Goal: Information Seeking & Learning: Find specific fact

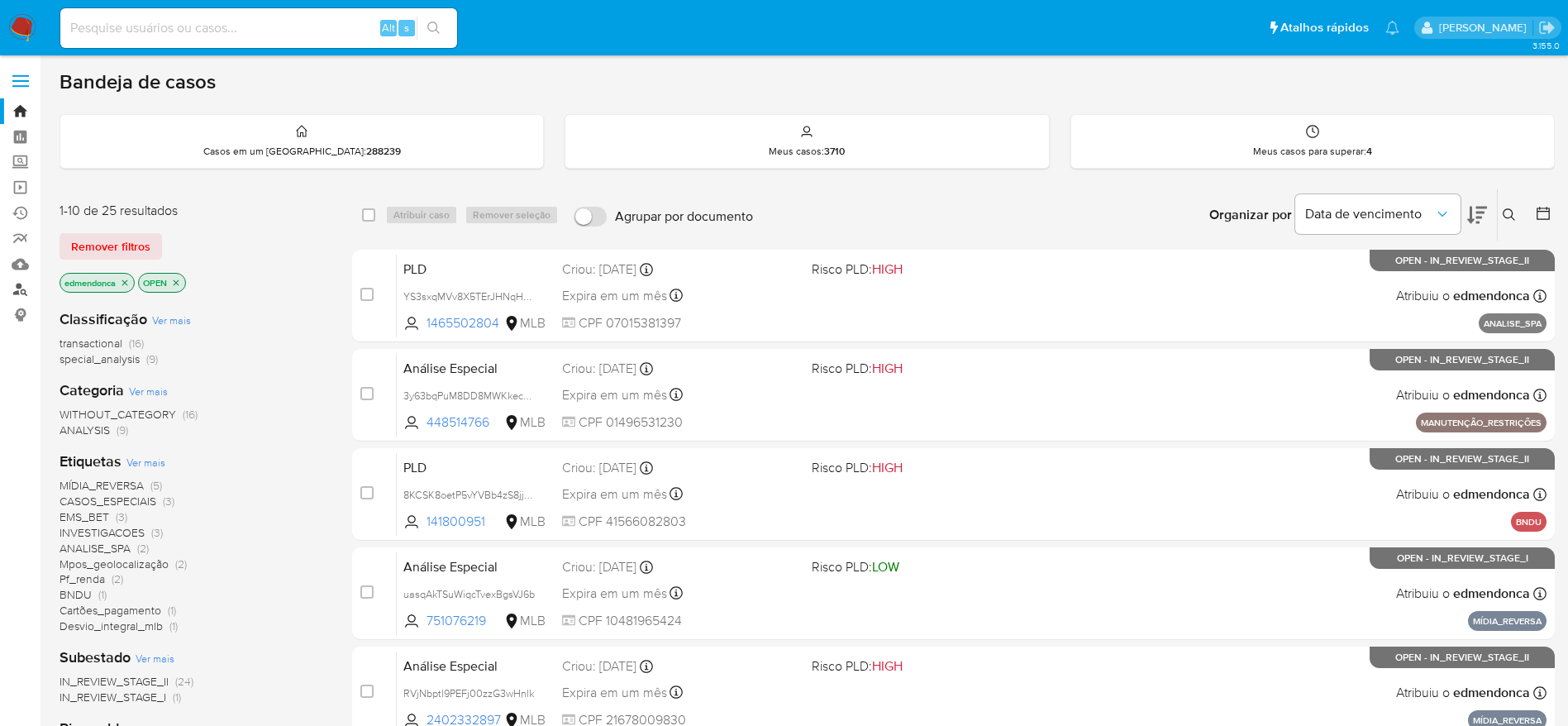
click at [23, 292] on link "Localizador de pessoas" at bounding box center [98, 290] width 197 height 26
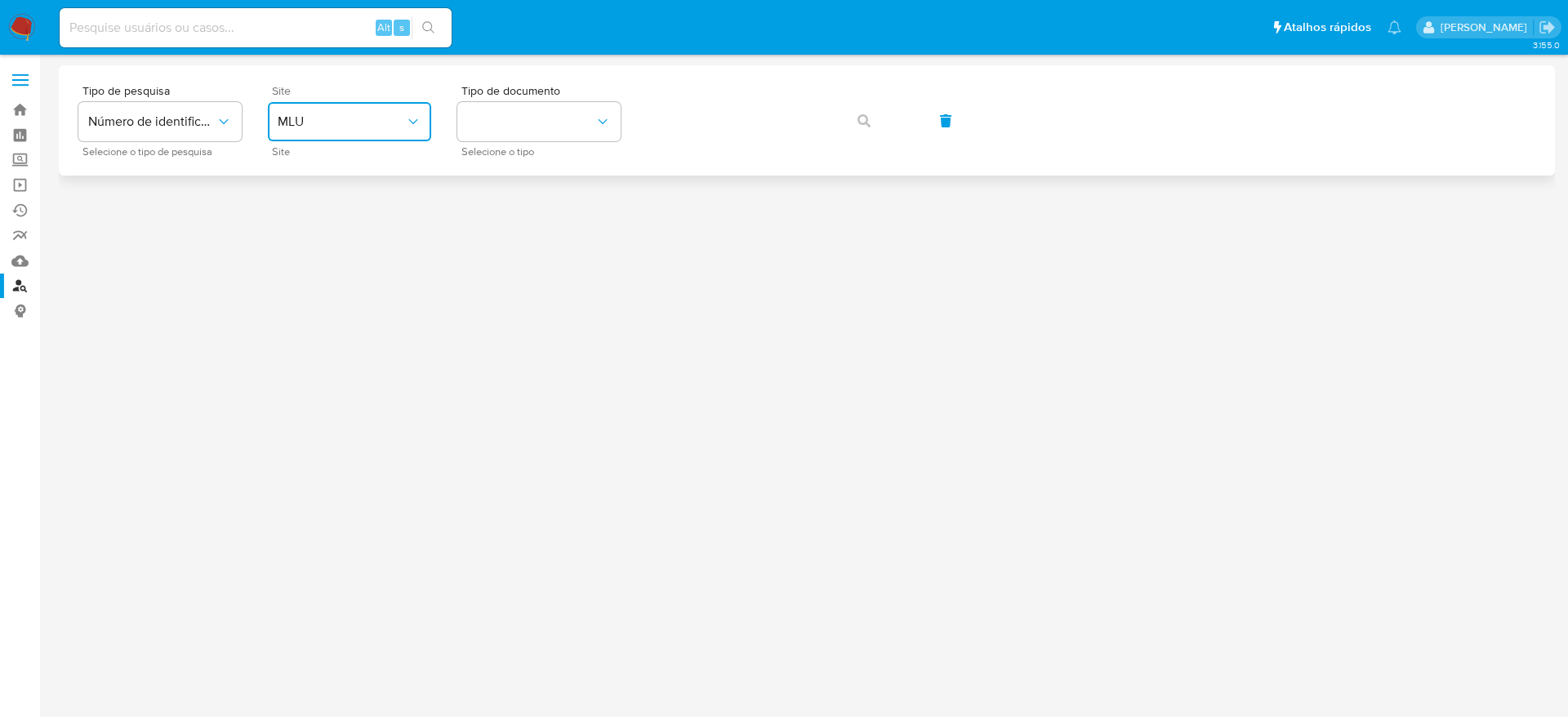
click at [352, 121] on span "MLU" at bounding box center [341, 122] width 127 height 16
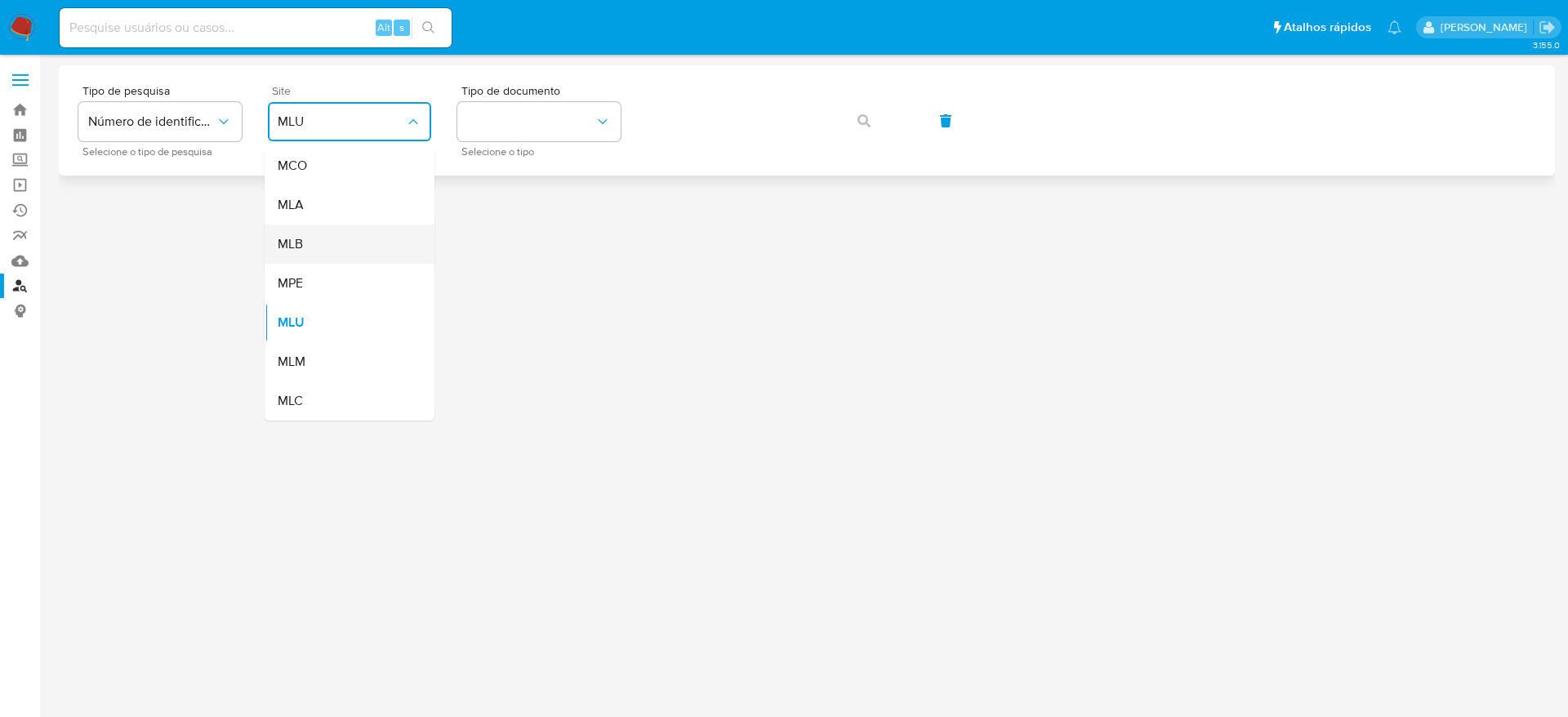
click at [327, 256] on div "MLB" at bounding box center [344, 244] width 134 height 39
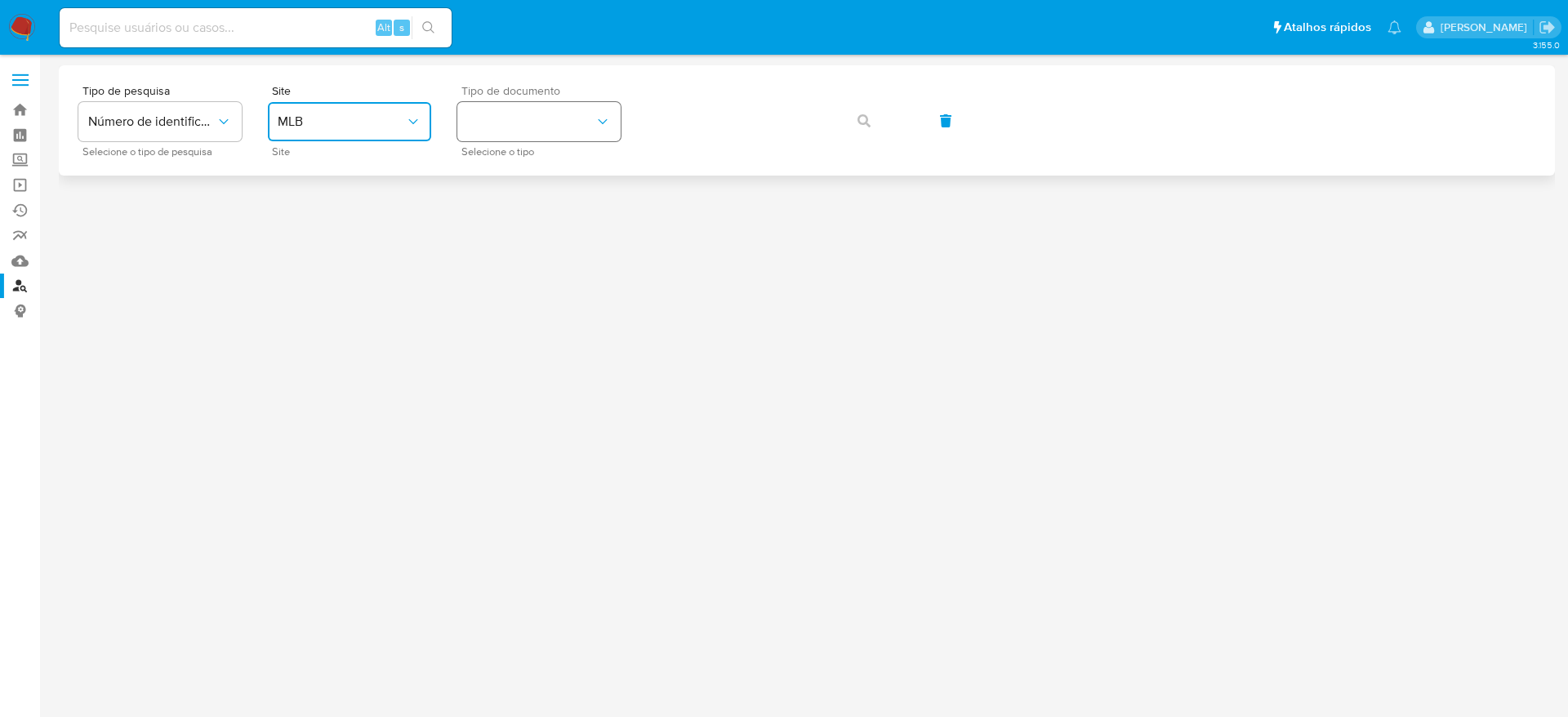
click at [524, 117] on button "identificationType" at bounding box center [538, 121] width 163 height 39
click at [544, 236] on div "CPF CPF" at bounding box center [534, 228] width 134 height 55
click at [882, 120] on button "button" at bounding box center [863, 120] width 55 height 39
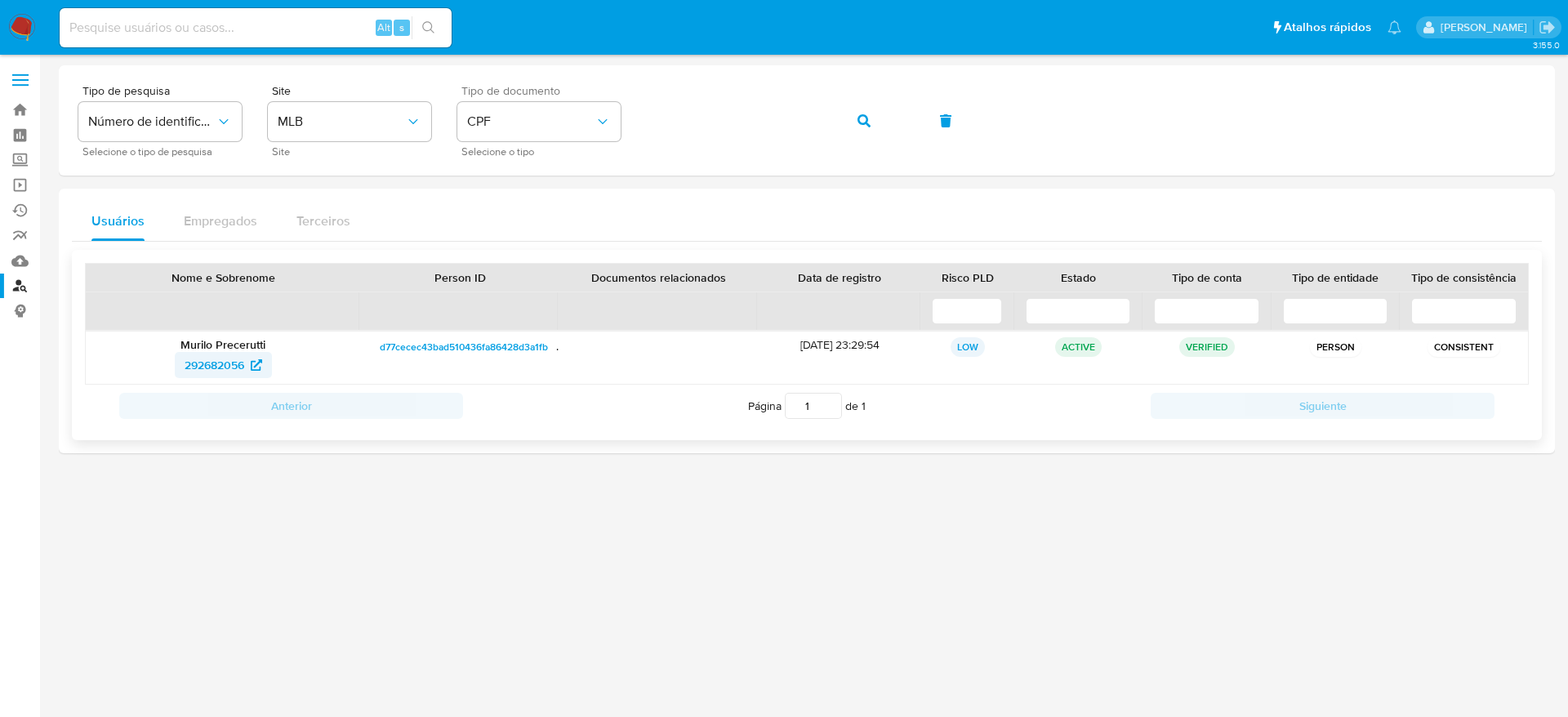
click at [210, 367] on span "292682056" at bounding box center [214, 365] width 60 height 26
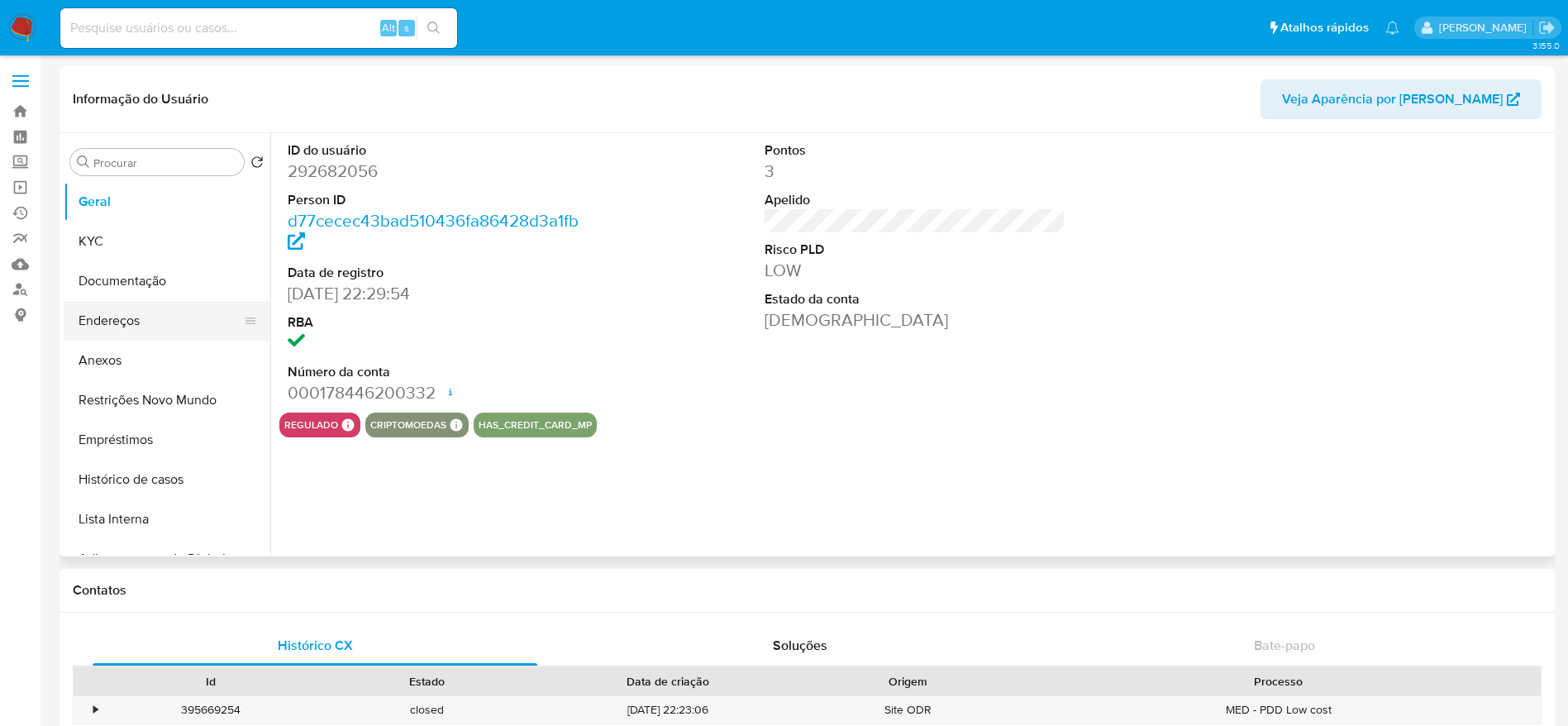
select select "10"
click at [133, 324] on button "Endereços" at bounding box center [161, 320] width 194 height 39
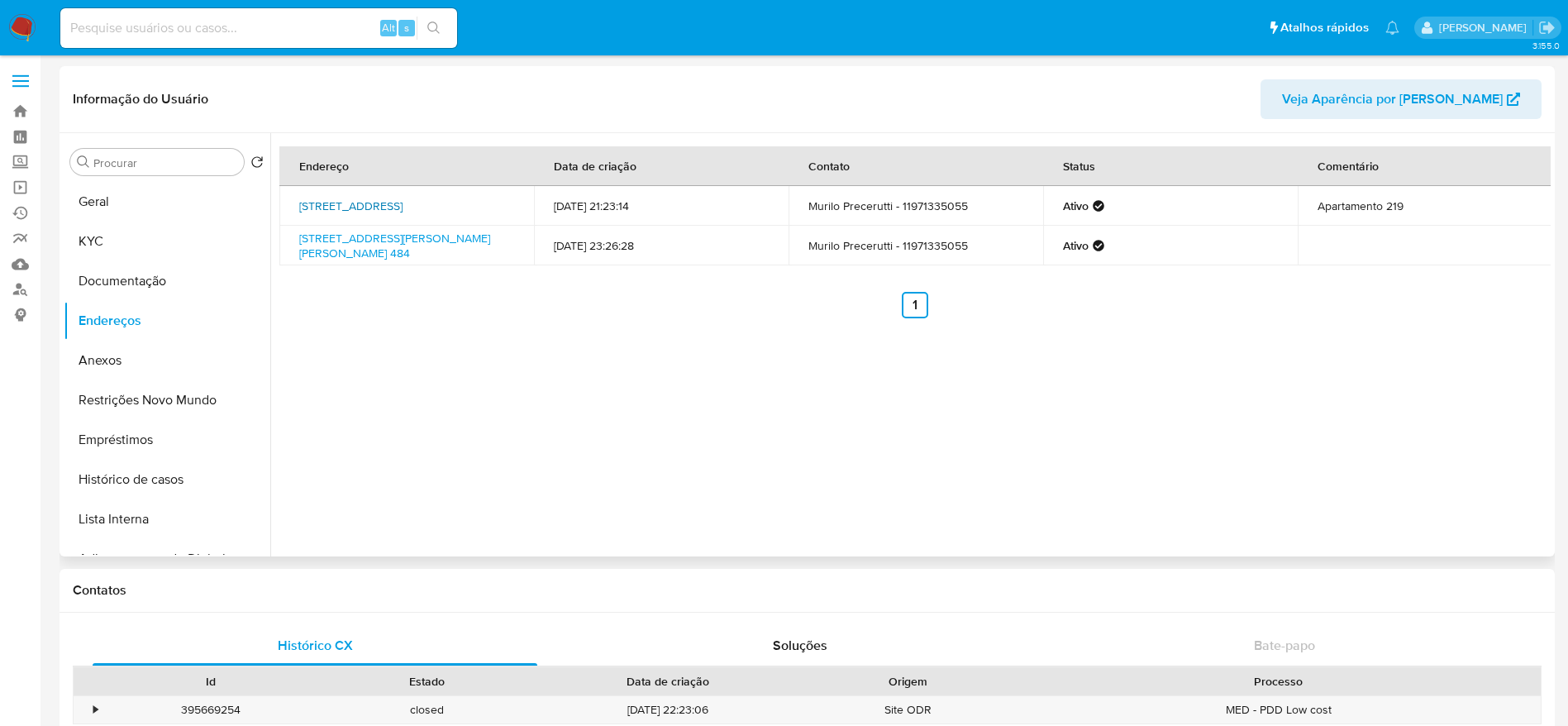
click at [356, 210] on link "Rua Herval 247, São Paulo, São Paulo, 03062000, Brasil 247" at bounding box center [350, 206] width 103 height 16
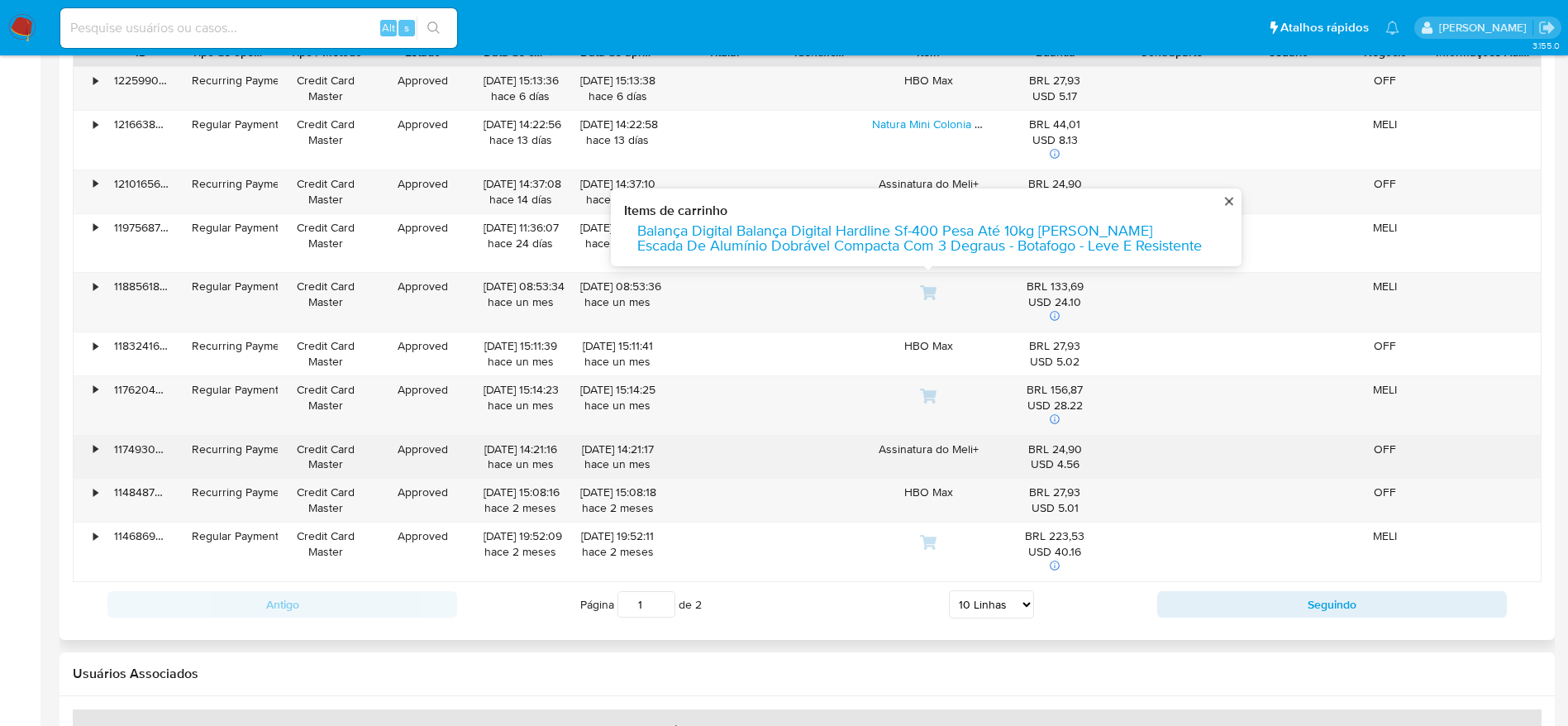
scroll to position [1612, 0]
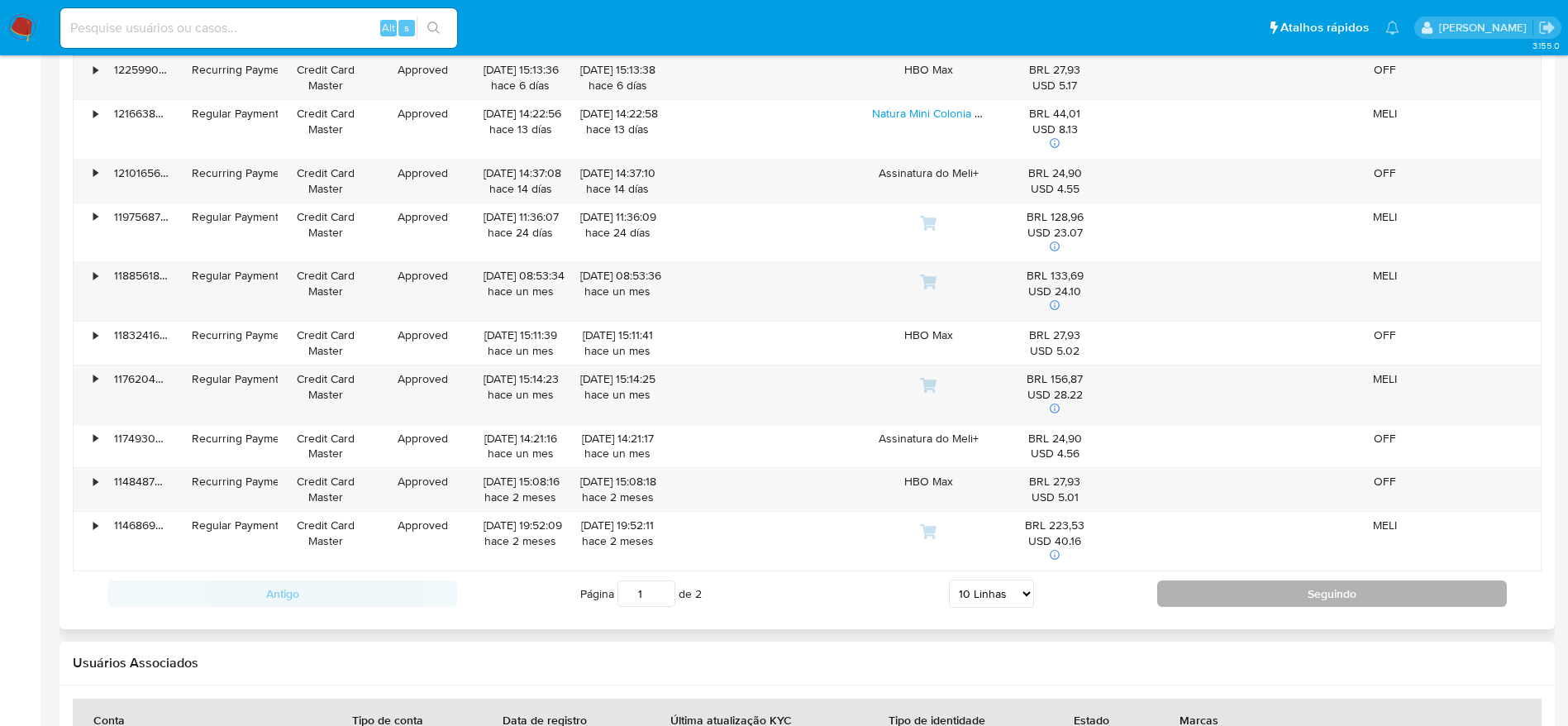
click at [1285, 602] on button "Seguindo" at bounding box center [1332, 593] width 349 height 27
type input "2"
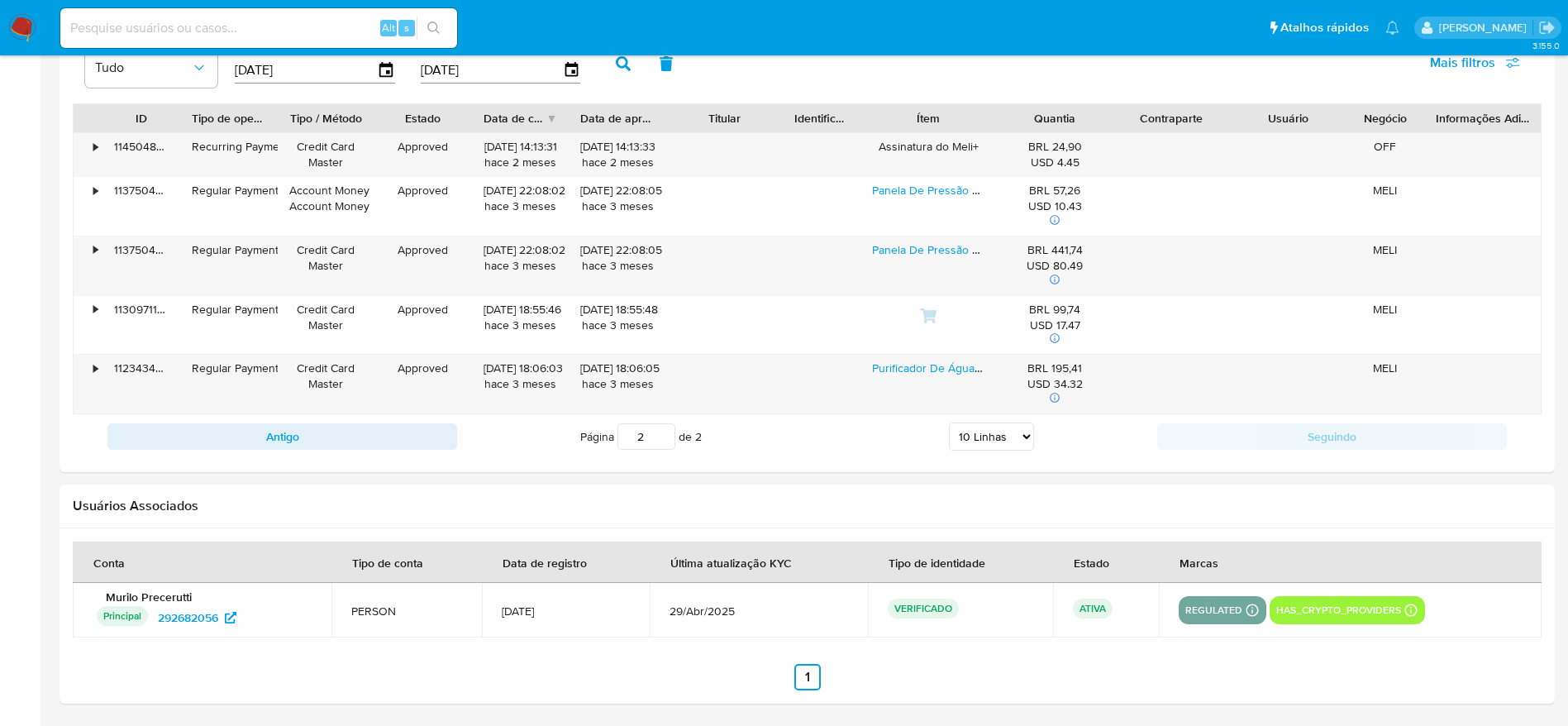
scroll to position [1536, 0]
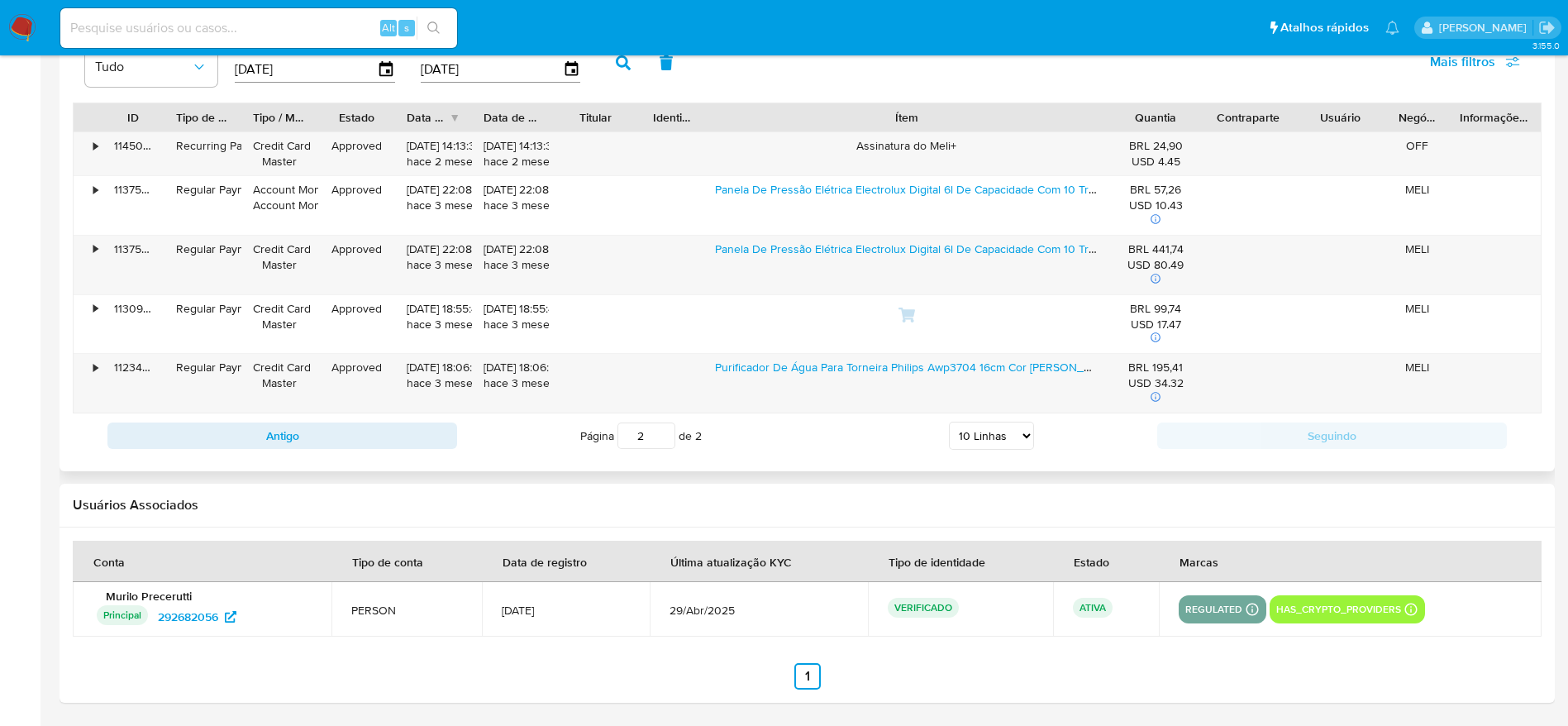
drag, startPoint x: 993, startPoint y: 118, endPoint x: 1264, endPoint y: 109, distance: 271.1
click at [1264, 109] on div "ID Tipo de operação Tipo / Método Estado Data de criação Data de aprovação Titu…" at bounding box center [806, 117] width 1467 height 28
drag, startPoint x: 1105, startPoint y: 106, endPoint x: 1082, endPoint y: 121, distance: 27.5
click at [1082, 121] on div "Ítem" at bounding box center [908, 117] width 384 height 28
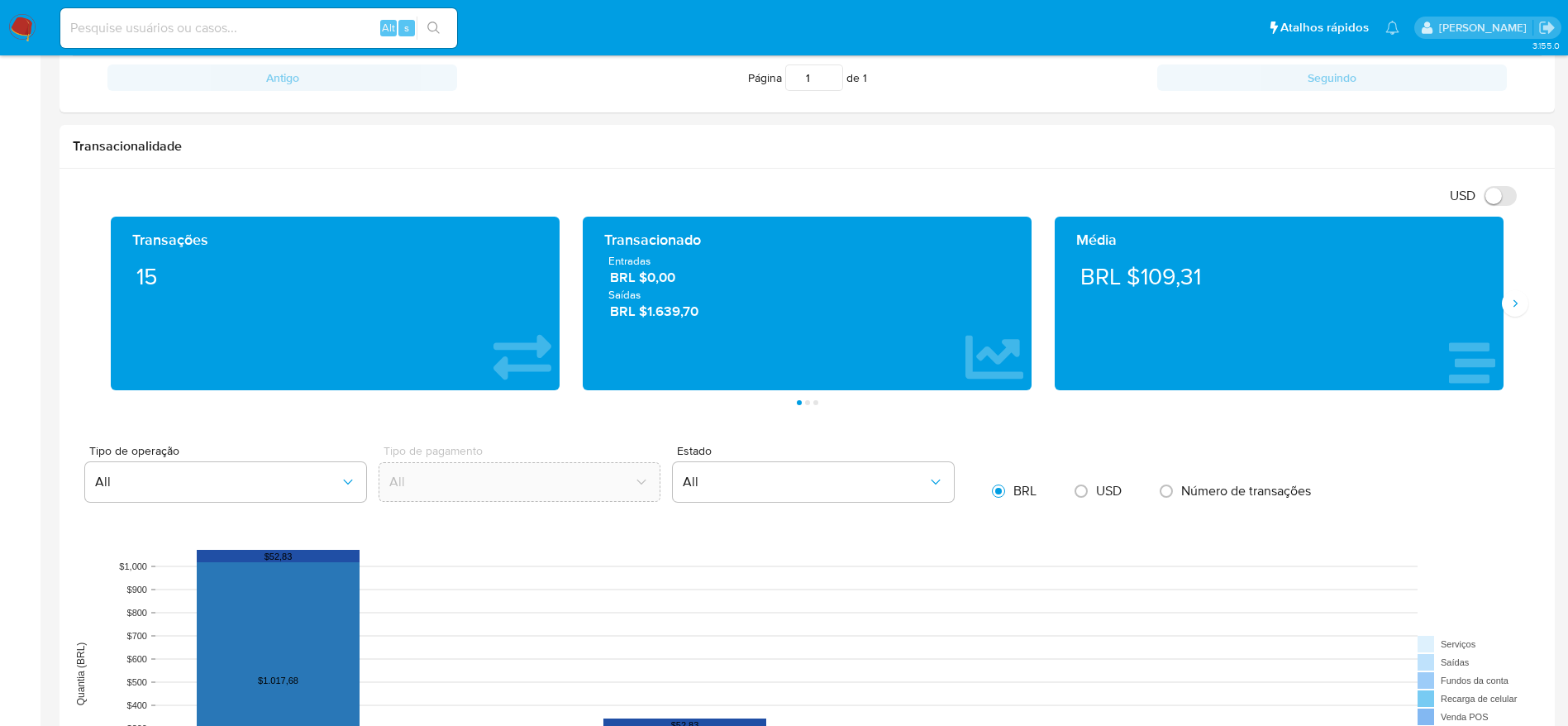
scroll to position [48, 0]
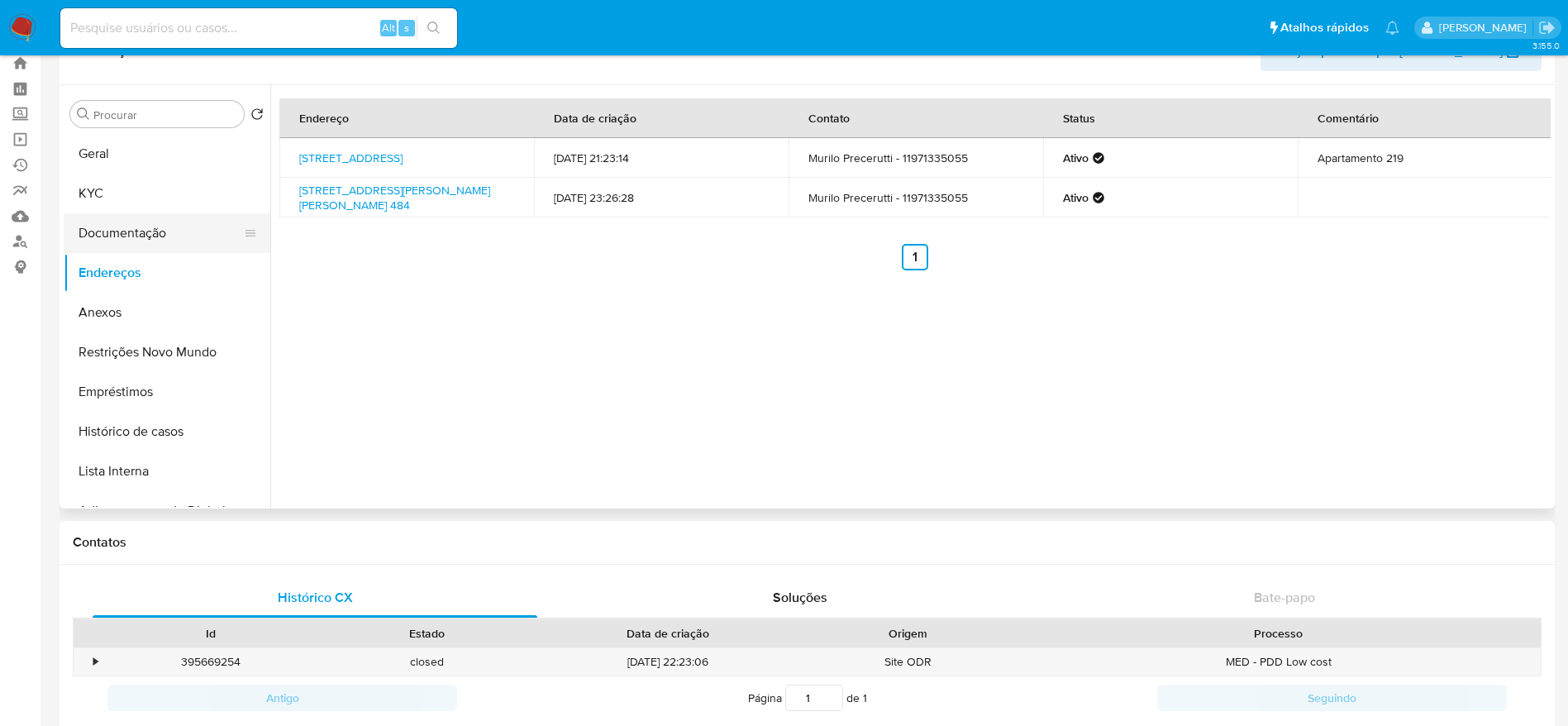
click at [148, 240] on button "Documentação" at bounding box center [161, 232] width 194 height 39
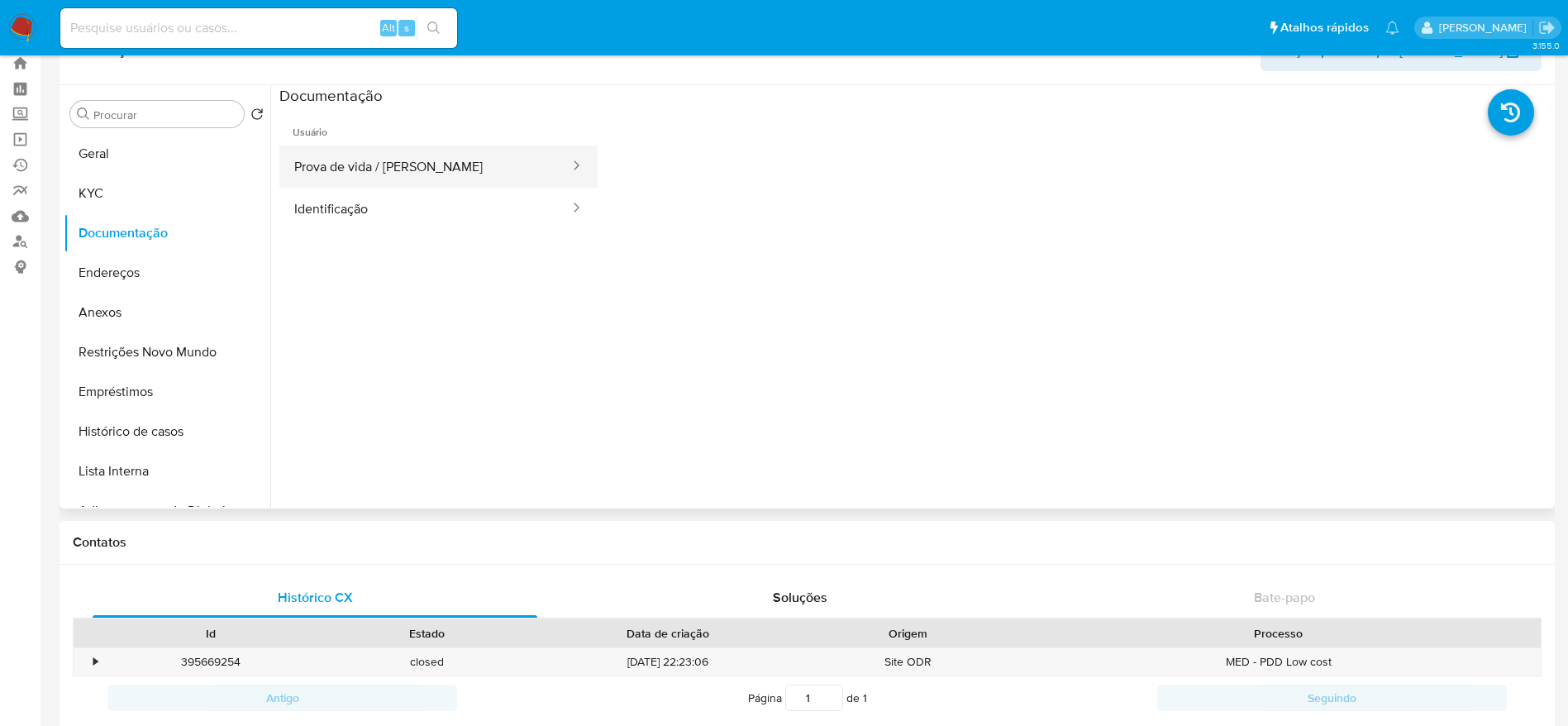
click at [401, 169] on button "Prova de vida / Selfie" at bounding box center [425, 166] width 292 height 42
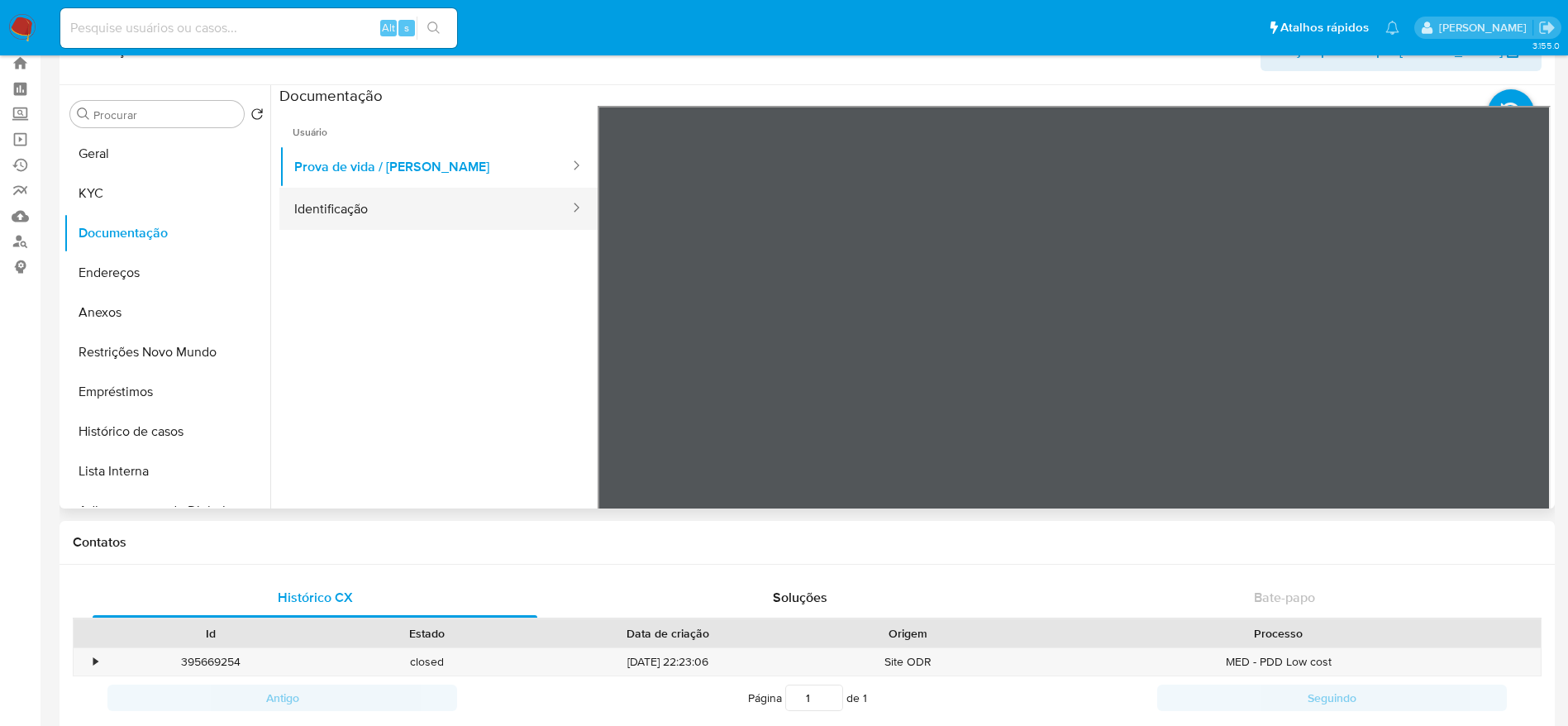
click at [453, 210] on button "Identificação" at bounding box center [425, 208] width 292 height 42
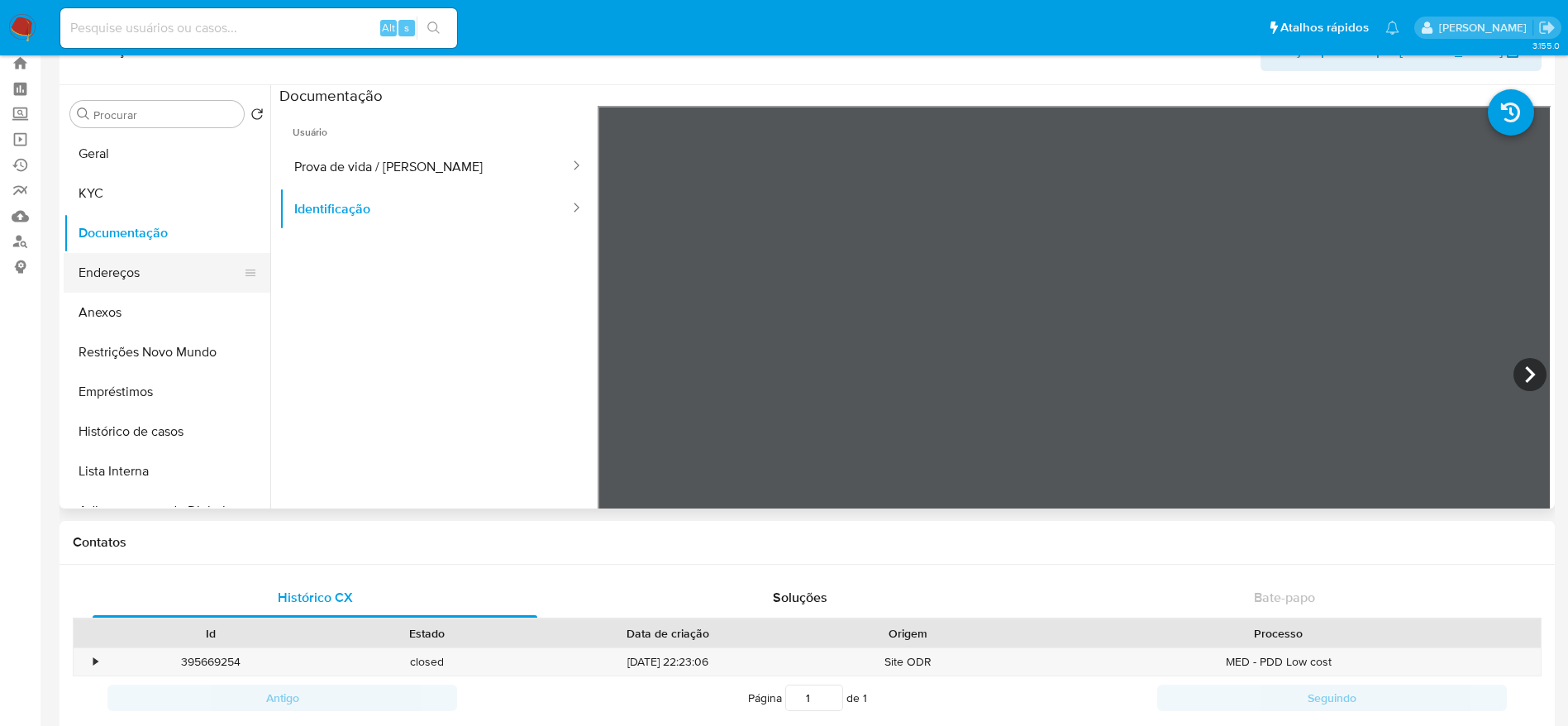
click at [104, 281] on button "Endereços" at bounding box center [161, 272] width 194 height 39
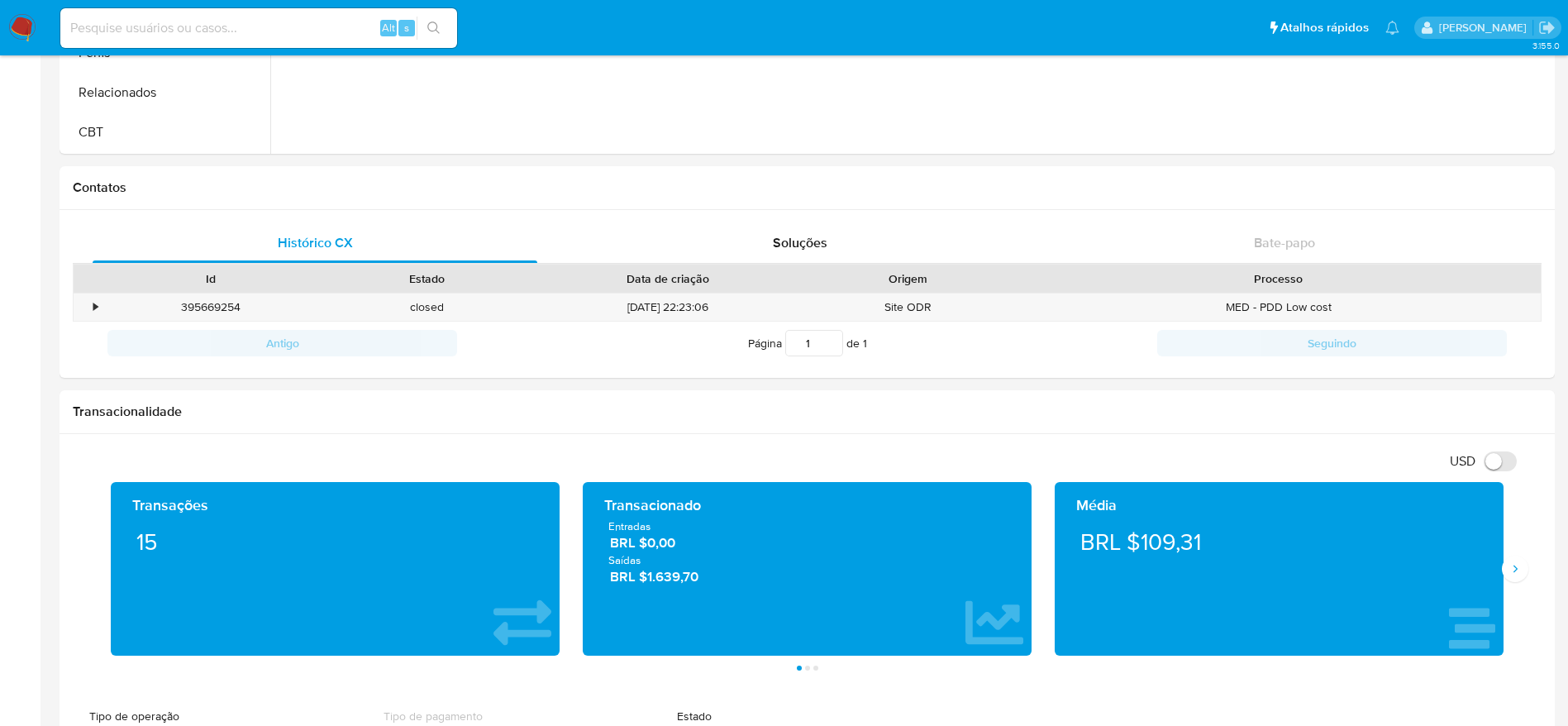
scroll to position [172, 0]
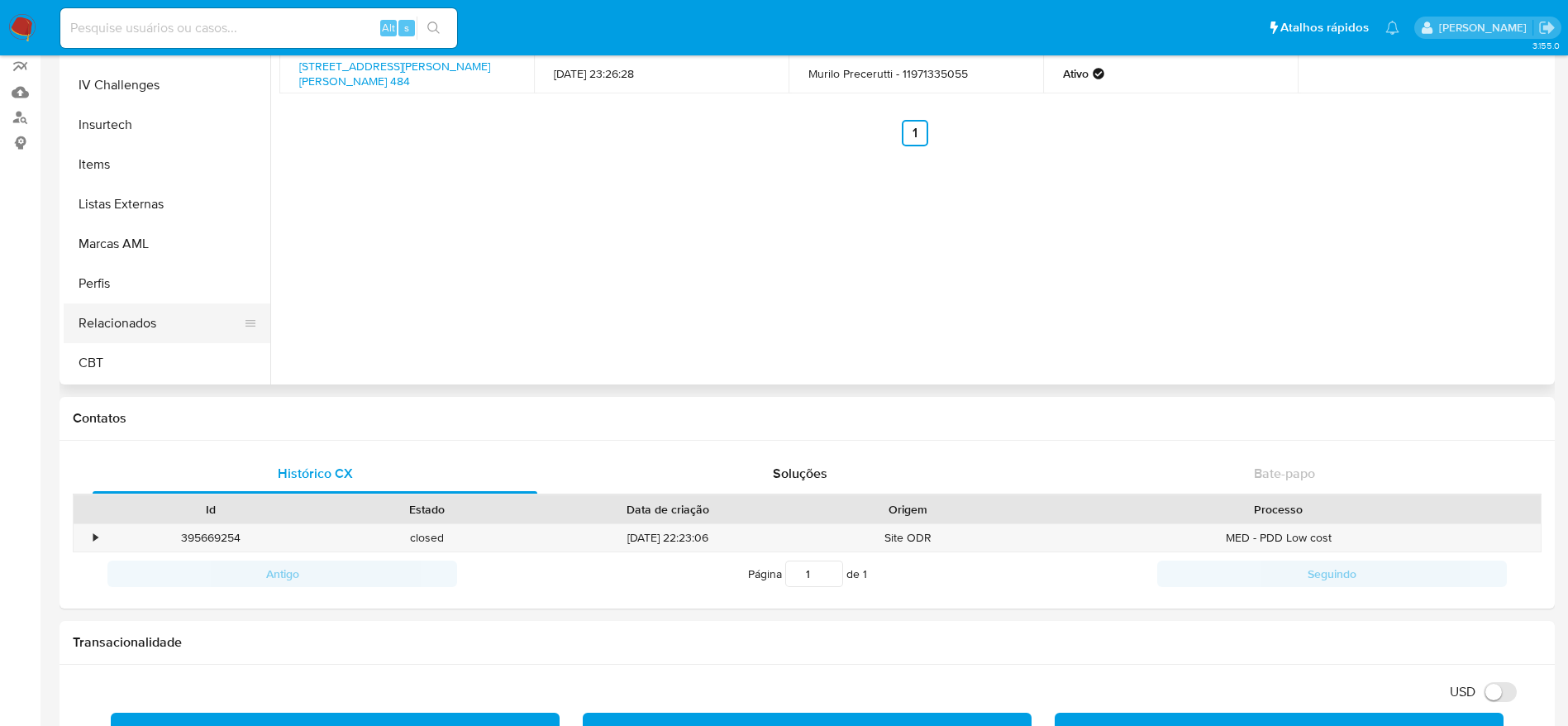
click at [111, 321] on button "Relacionados" at bounding box center [161, 323] width 194 height 39
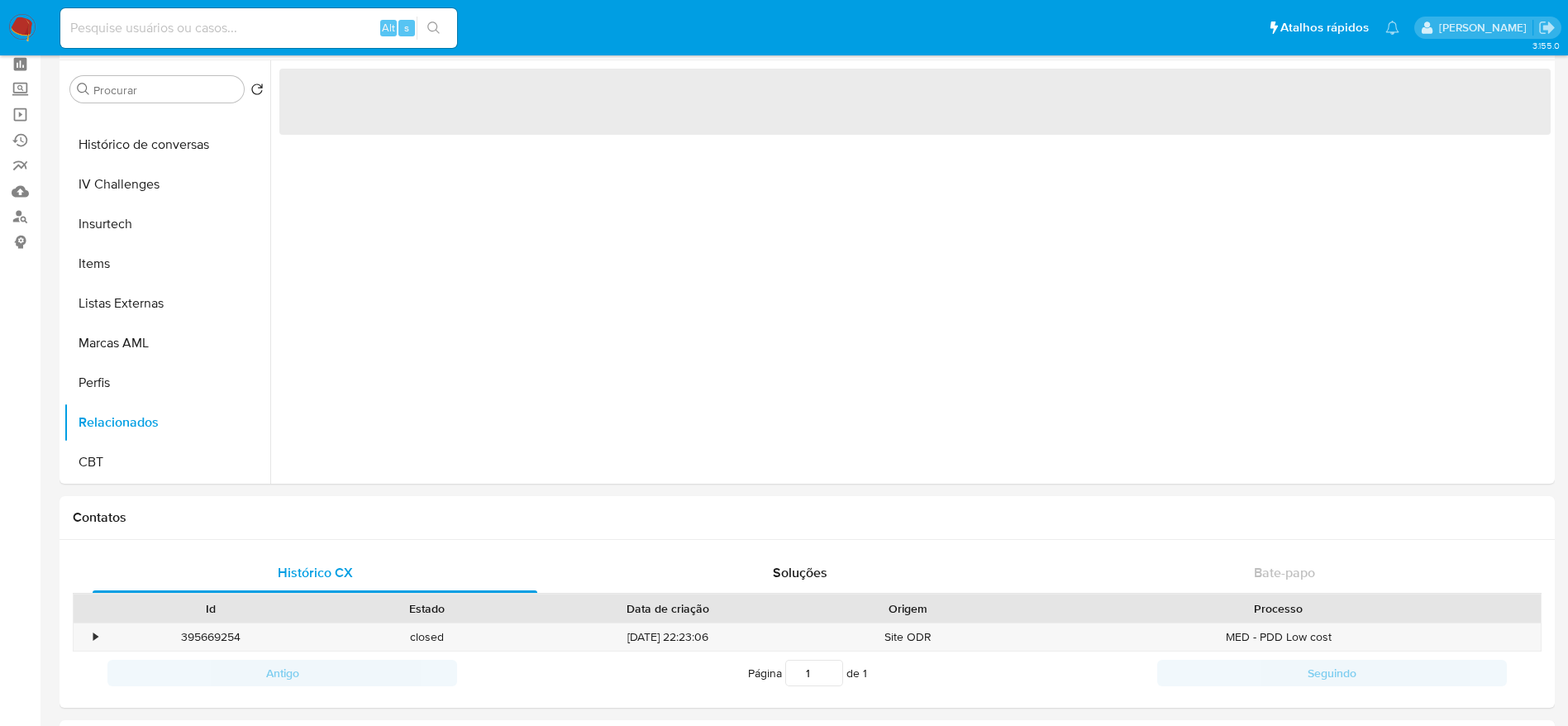
scroll to position [0, 0]
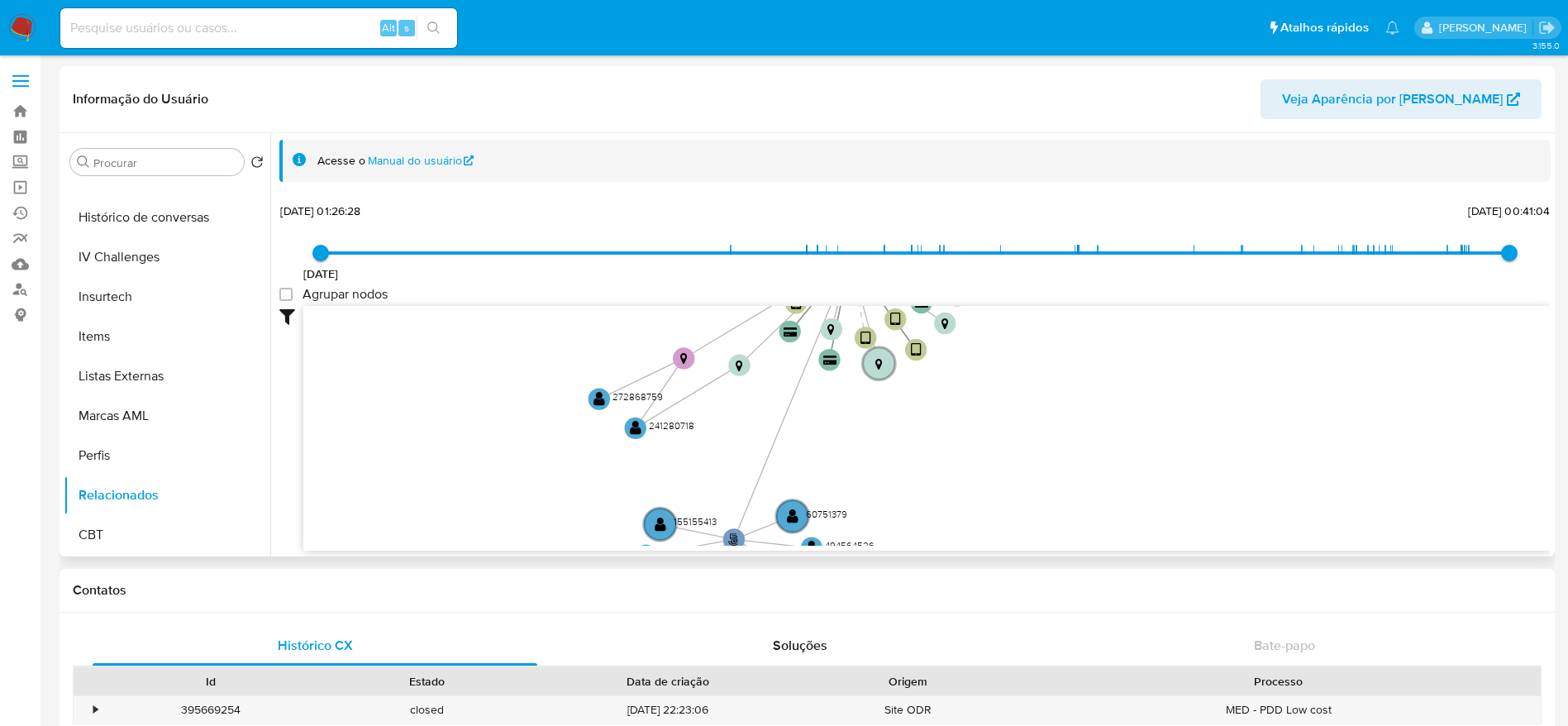
drag, startPoint x: 785, startPoint y: 379, endPoint x: 596, endPoint y: 286, distance: 210.6
click at [596, 286] on div "22/11/2018 22/11/2018, 01:26:28 15/06/2025, 00:41:04 Agrupar nodos Filtros Conf…" at bounding box center [915, 375] width 1272 height 351
click at [603, 397] on text "" at bounding box center [599, 399] width 12 height 16
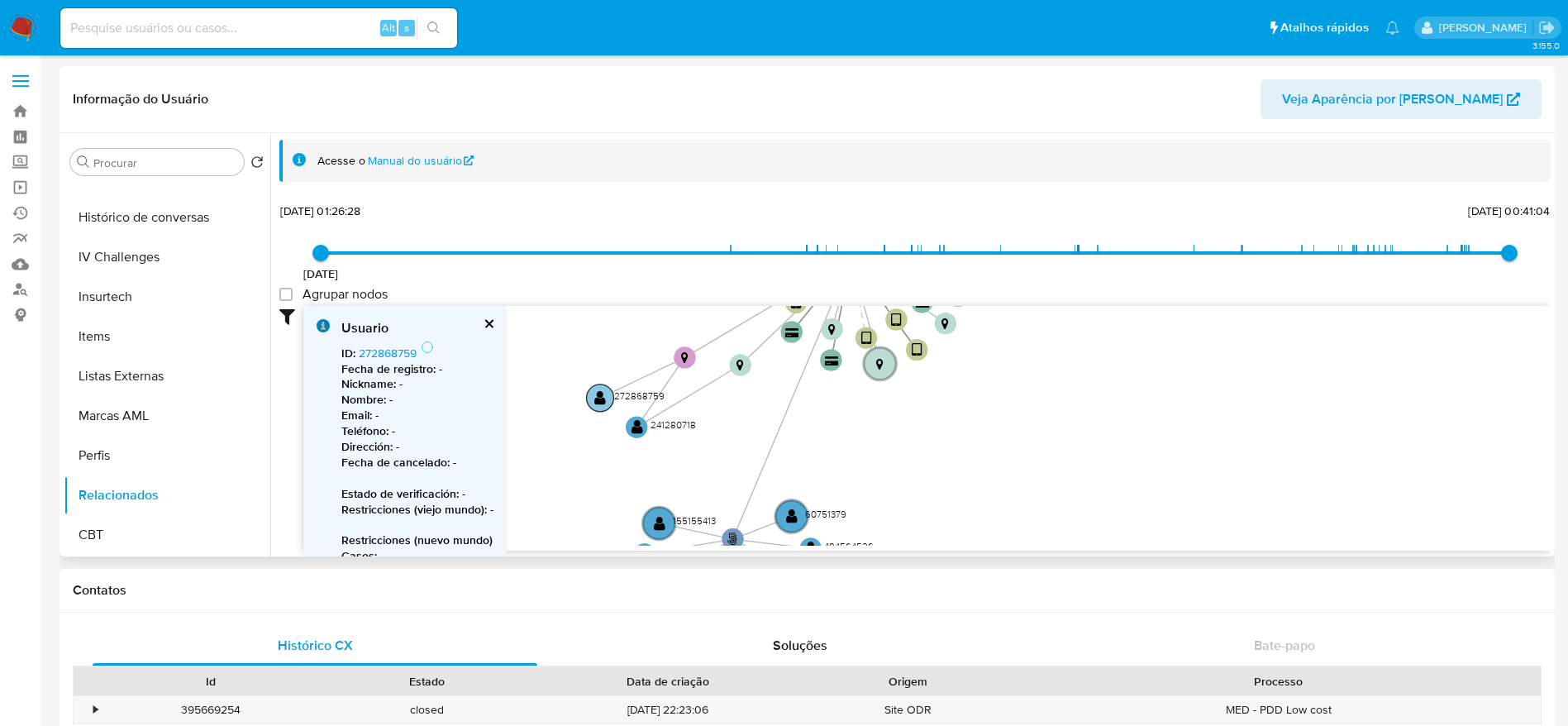
click at [604, 397] on text "" at bounding box center [600, 398] width 12 height 16
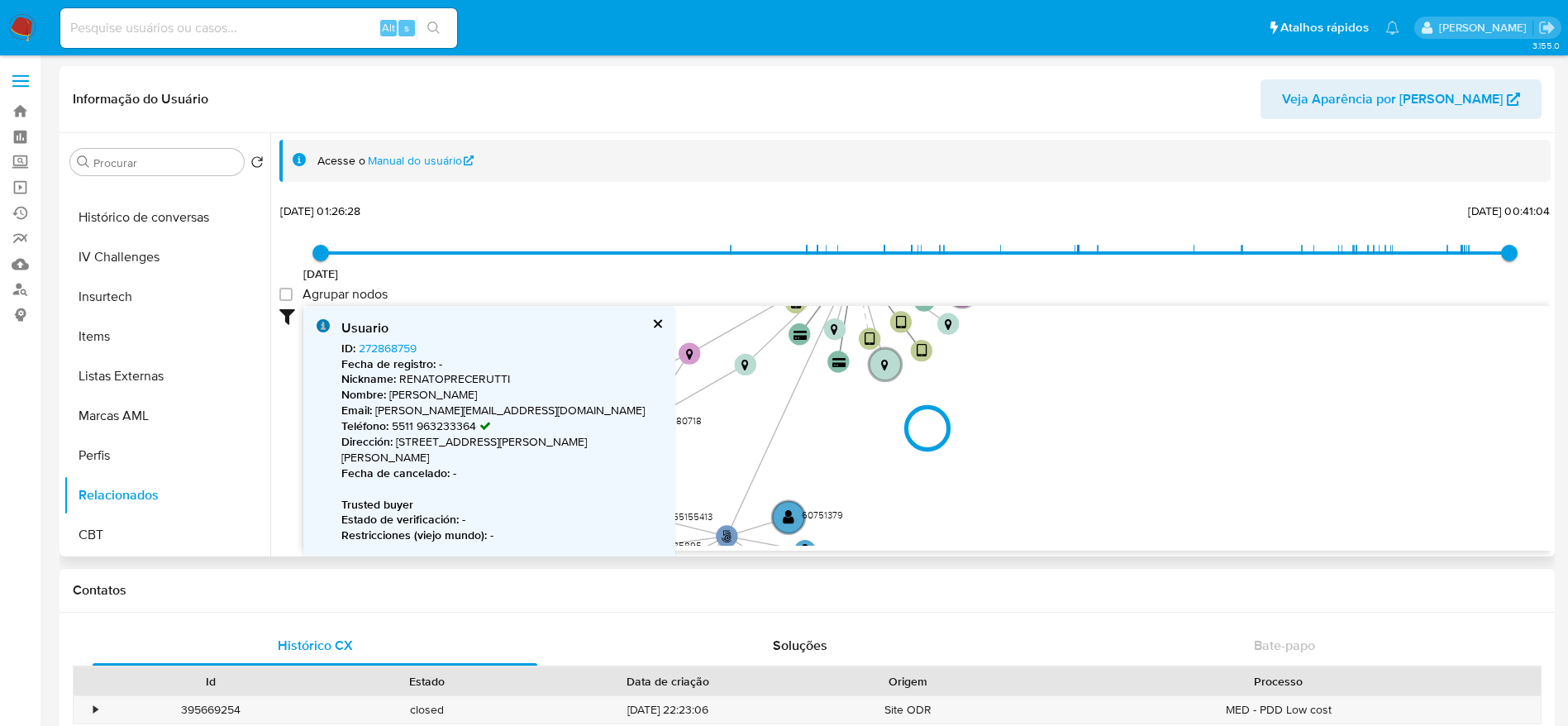
drag, startPoint x: 1090, startPoint y: 464, endPoint x: 1316, endPoint y: 443, distance: 227.0
click at [1316, 443] on div at bounding box center [927, 429] width 1247 height 245
drag, startPoint x: 847, startPoint y: 449, endPoint x: 1073, endPoint y: 415, distance: 228.5
click at [1073, 415] on div at bounding box center [927, 429] width 1247 height 245
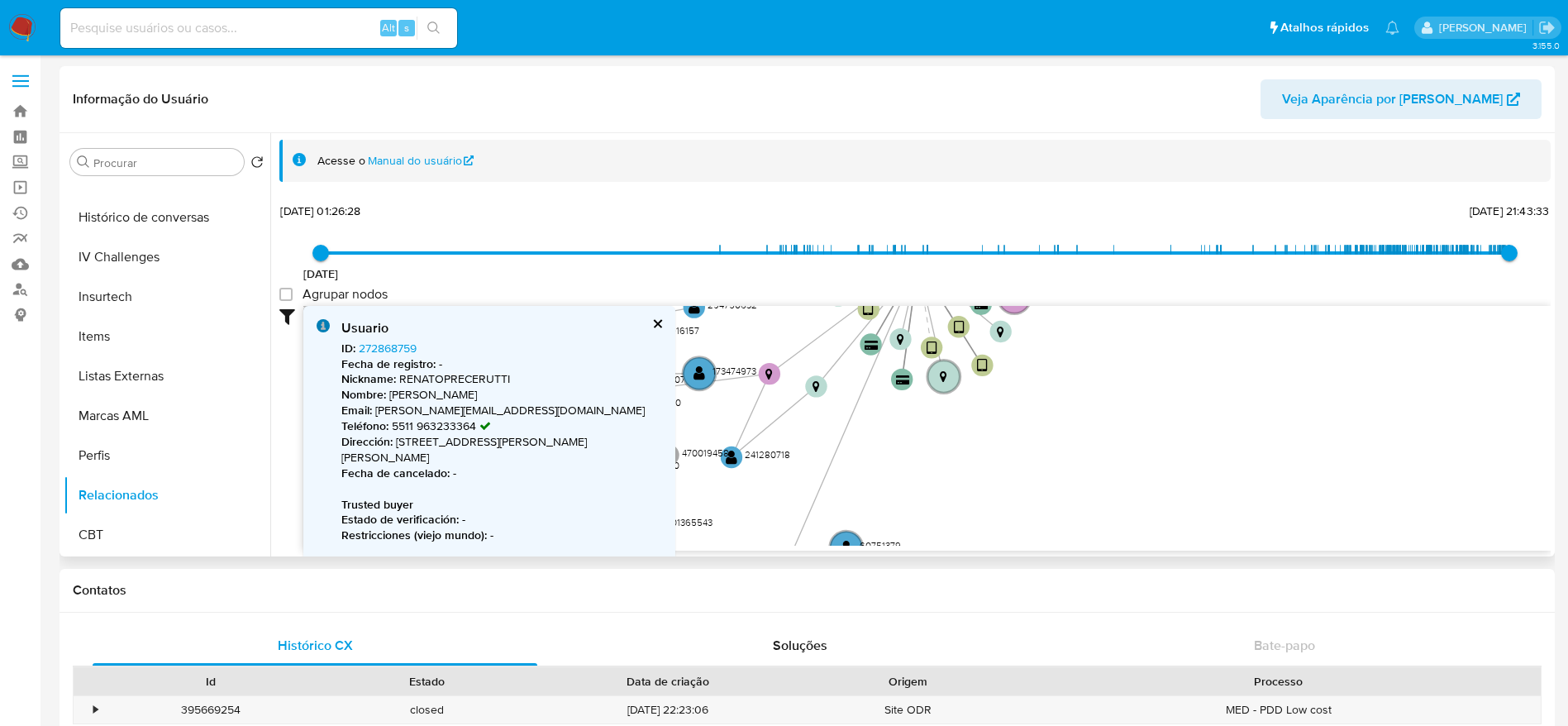
type input "1755650613000"
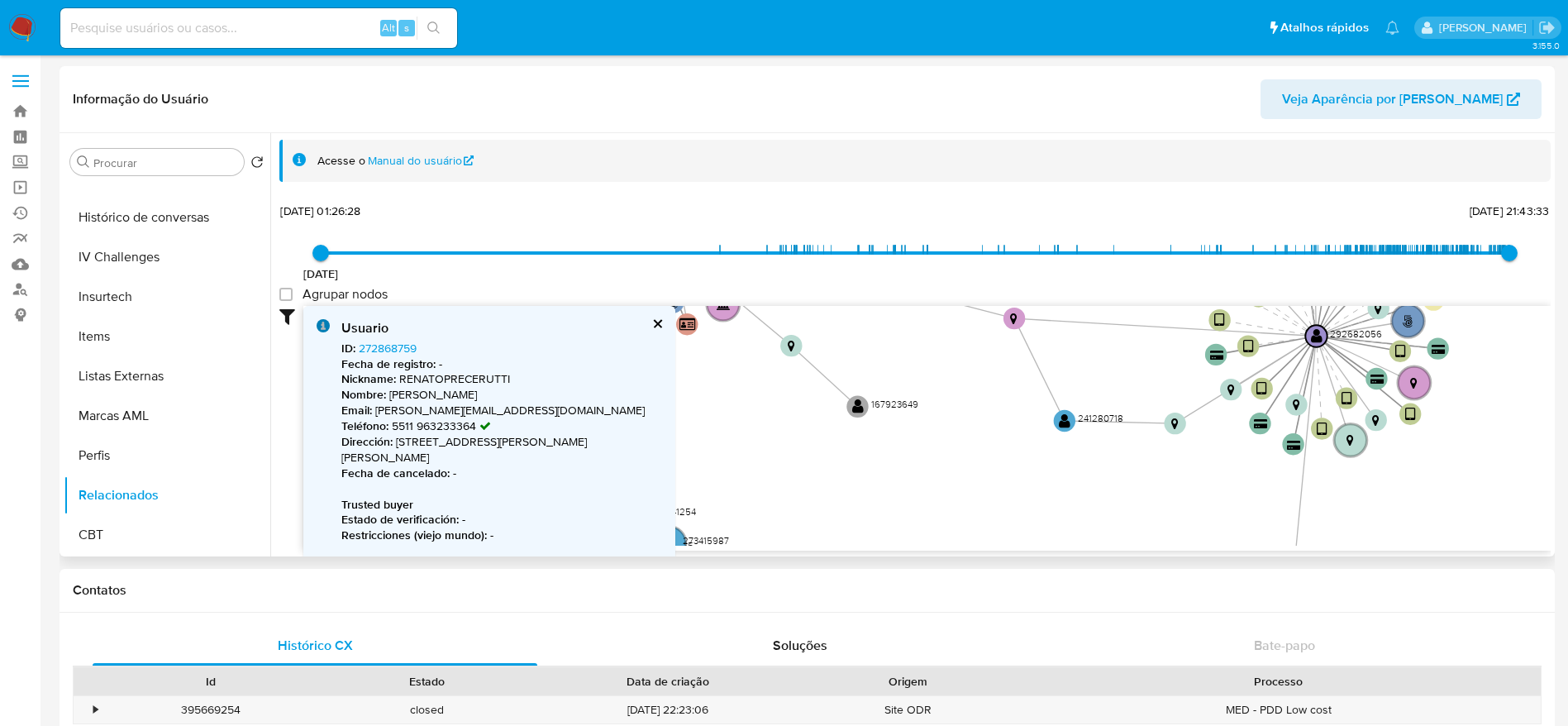
click at [656, 323] on button "cerrar" at bounding box center [656, 324] width 11 height 11
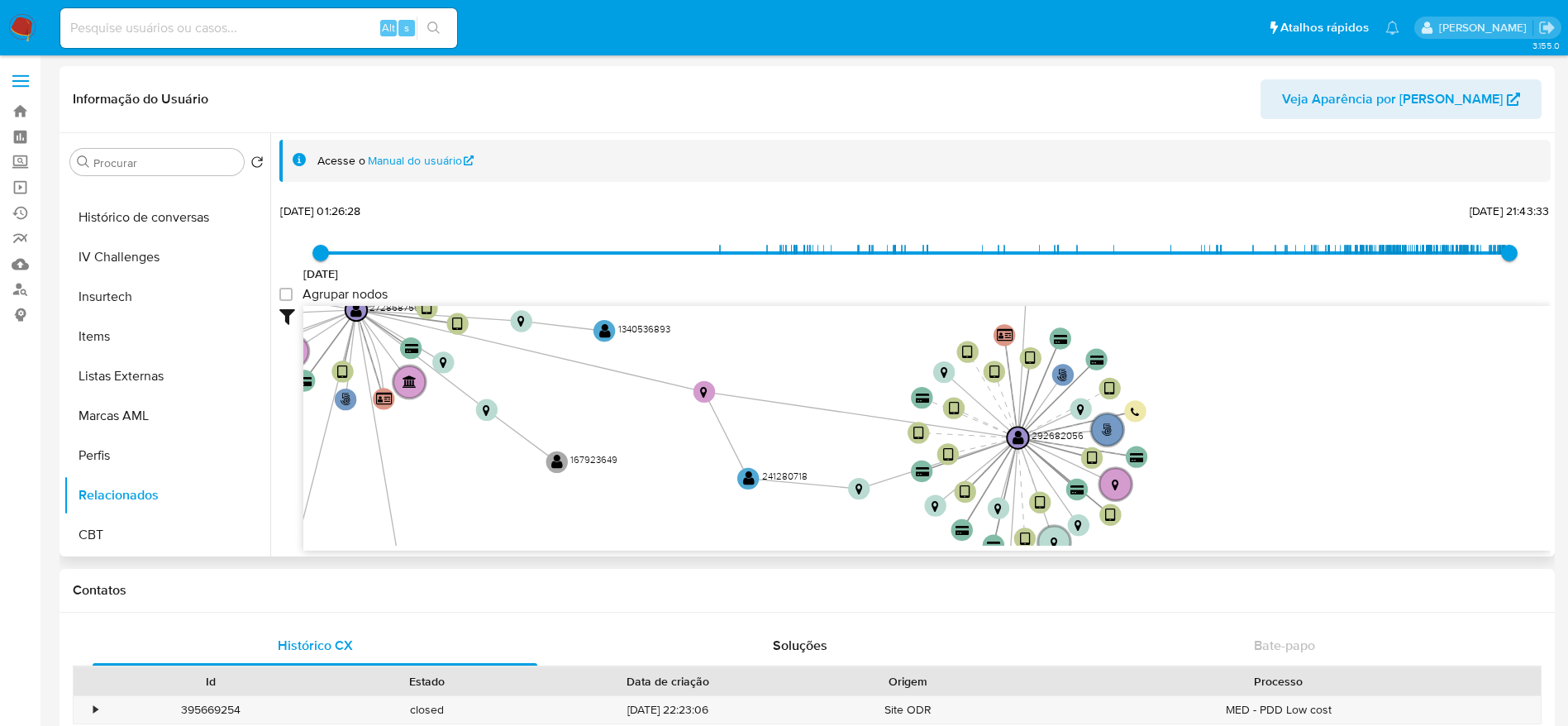
drag, startPoint x: 1068, startPoint y: 432, endPoint x: 788, endPoint y: 528, distance: 296.0
click at [788, 528] on icon "phone-dabcb0162ee3e2863659a1ad279387ef  user-292682056  292682056 person-d77c…" at bounding box center [927, 426] width 1247 height 240
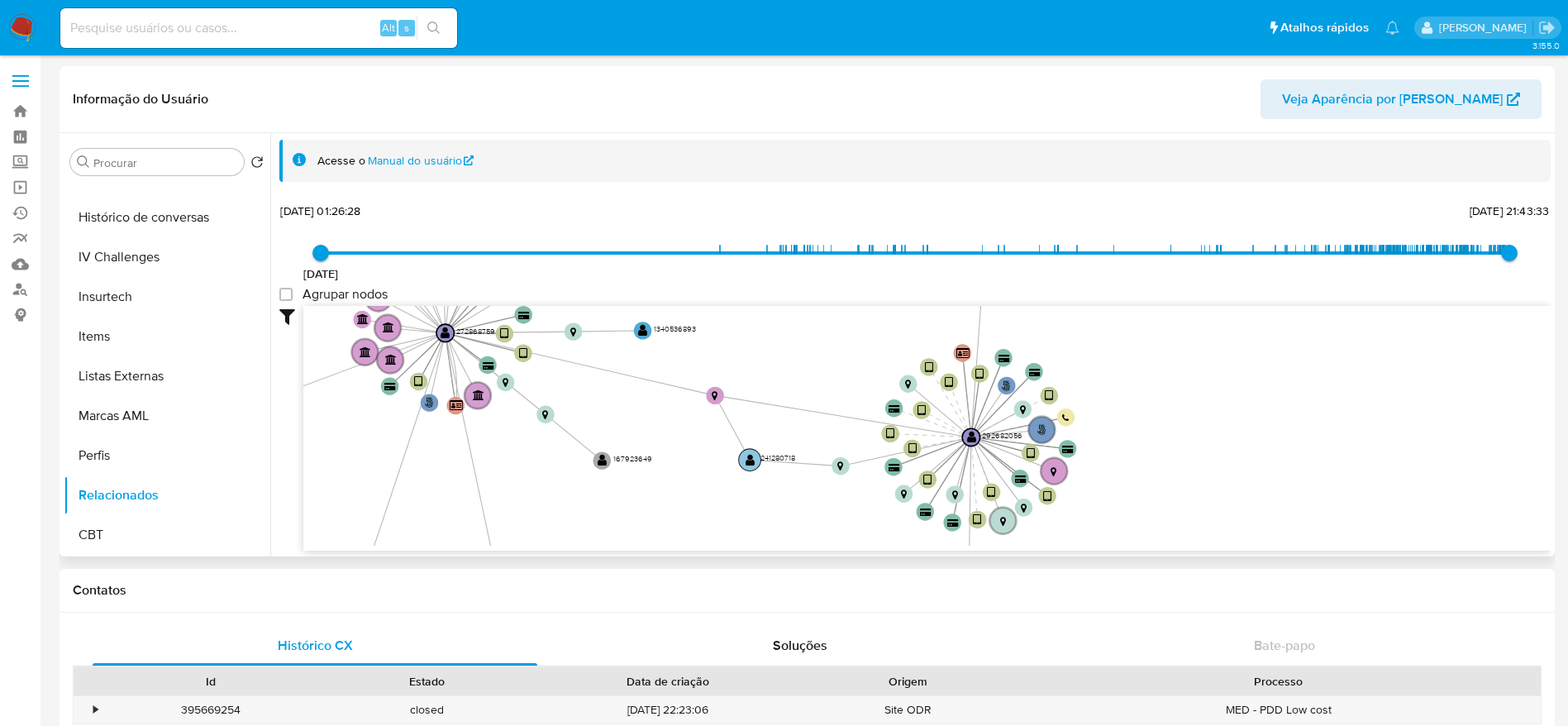
click at [746, 458] on text "" at bounding box center [751, 460] width 10 height 13
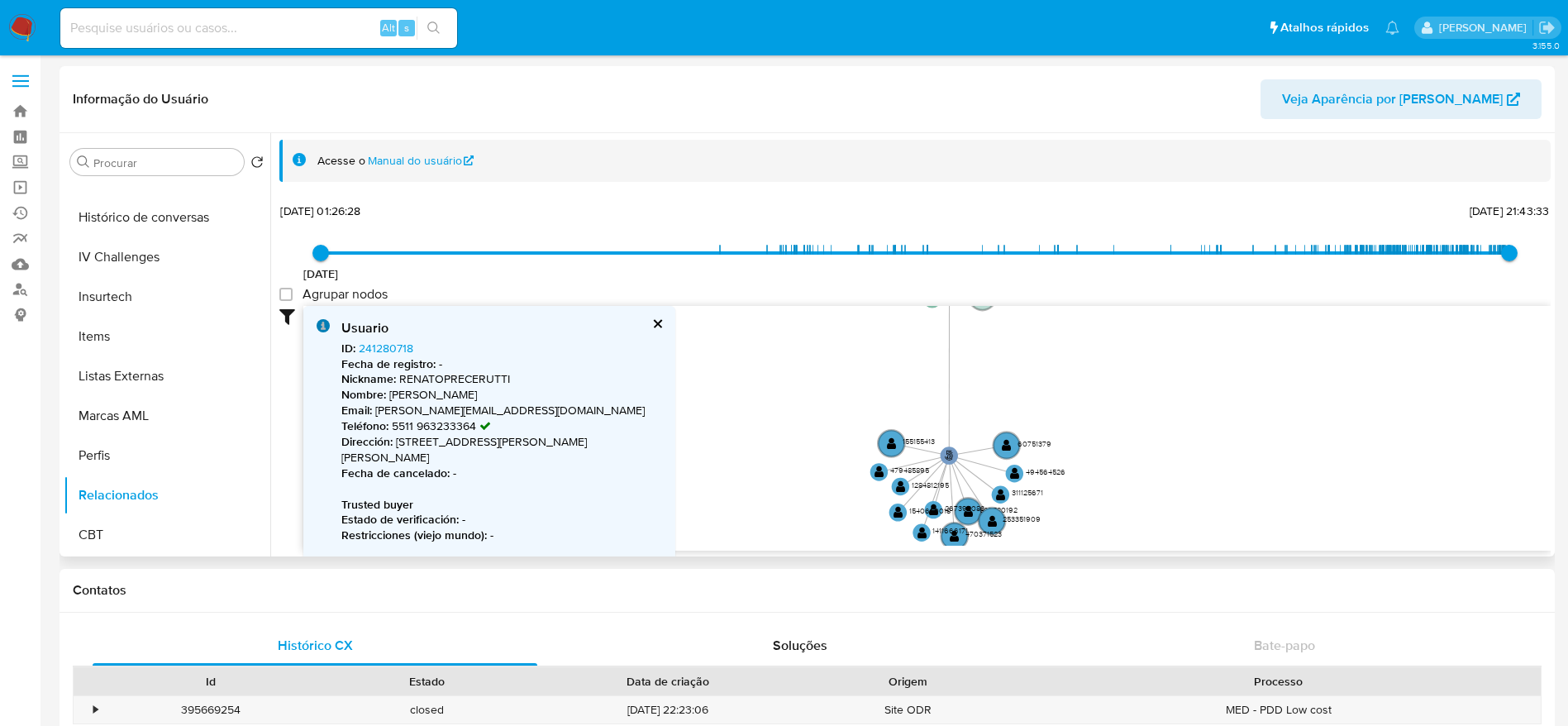
drag, startPoint x: 798, startPoint y: 507, endPoint x: 781, endPoint y: 283, distance: 224.6
click at [781, 283] on div "22/11/2018 22/11/2018, 01:26:28 19/08/2025, 21:43:33 Agrupar nodos Filtros Conf…" at bounding box center [915, 375] width 1272 height 351
click at [890, 443] on text "" at bounding box center [891, 443] width 10 height 13
click at [890, 443] on text "" at bounding box center [892, 443] width 10 height 13
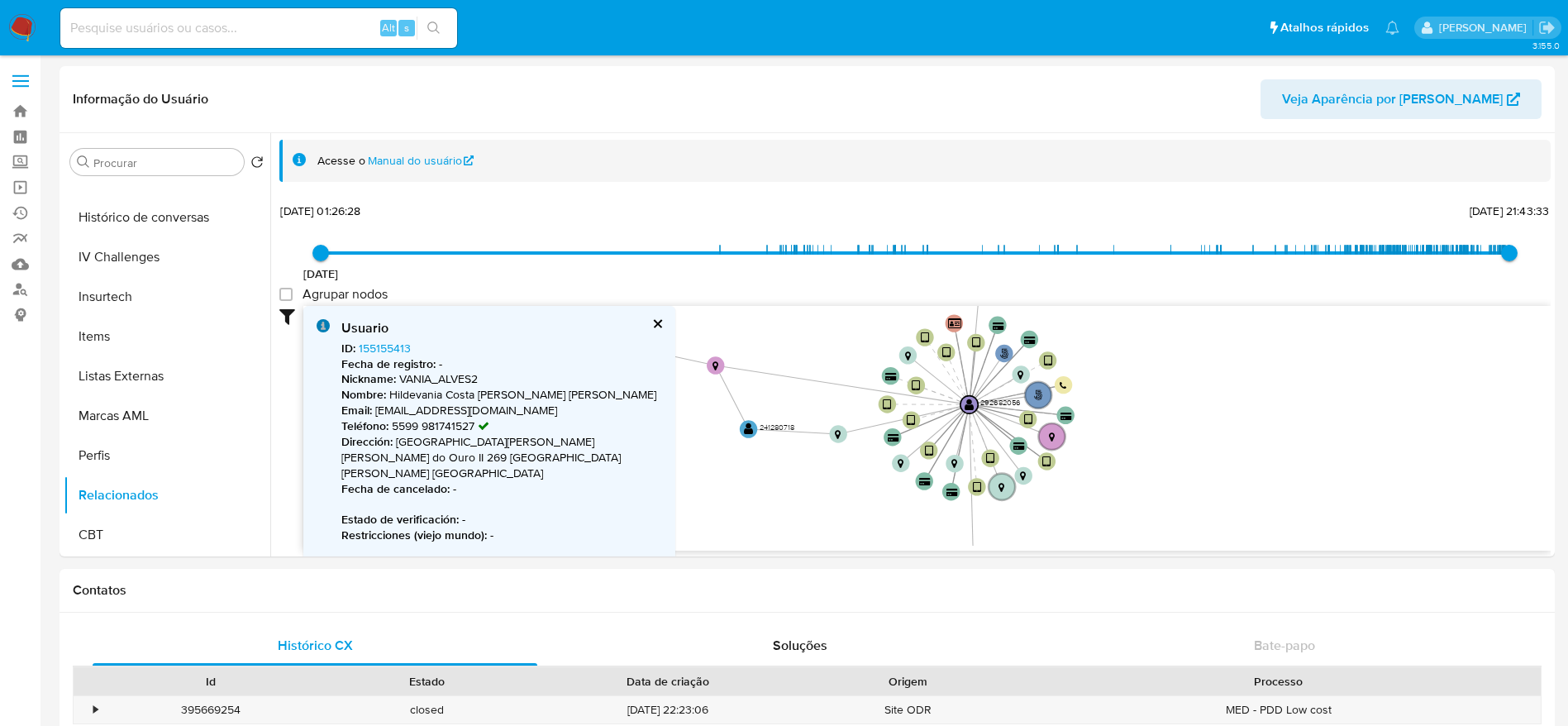
drag, startPoint x: 1083, startPoint y: 373, endPoint x: 1108, endPoint y: 563, distance: 191.6
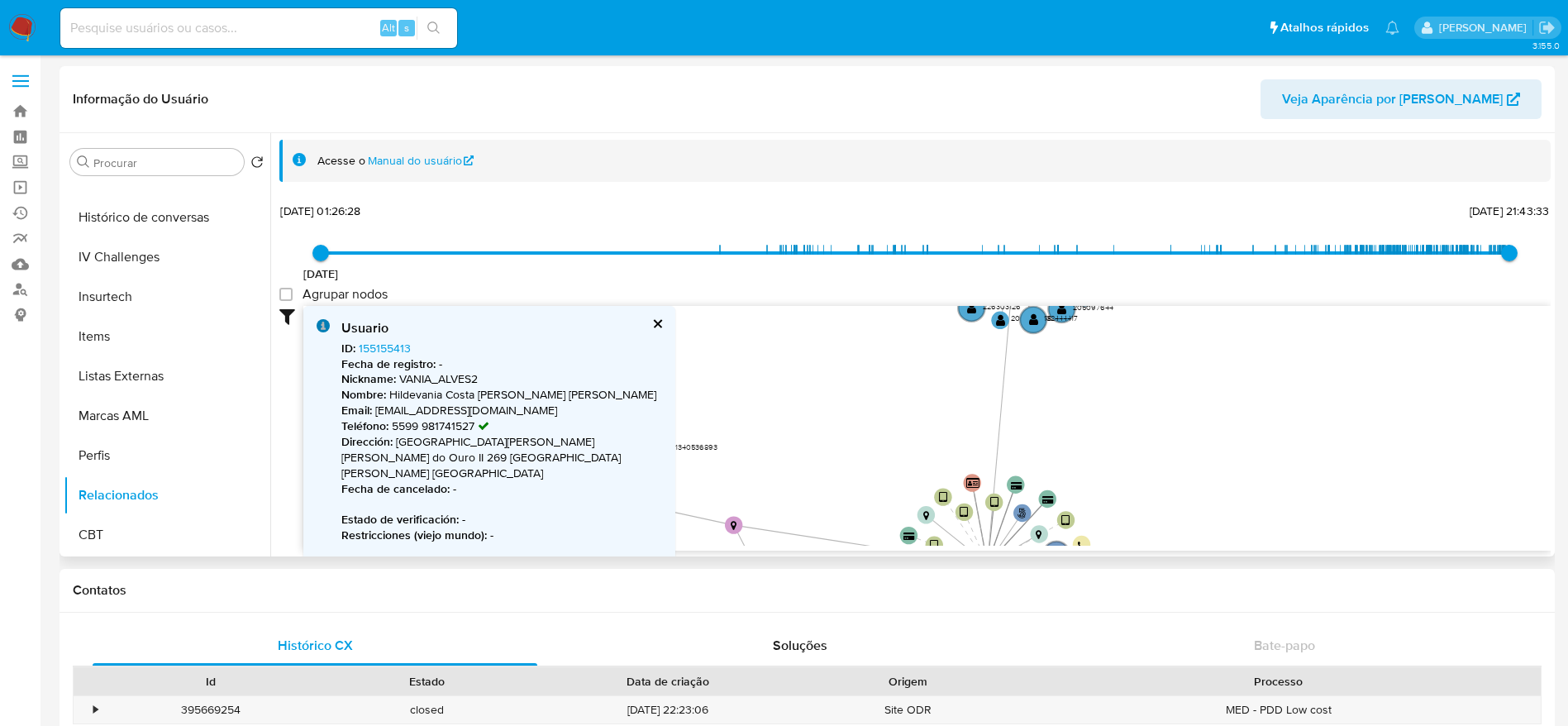
drag, startPoint x: 1170, startPoint y: 349, endPoint x: 1189, endPoint y: 508, distance: 160.1
click at [1189, 508] on icon "phone-dabcb0162ee3e2863659a1ad279387ef  user-292682056  292682056 person-d77c…" at bounding box center [927, 426] width 1247 height 240
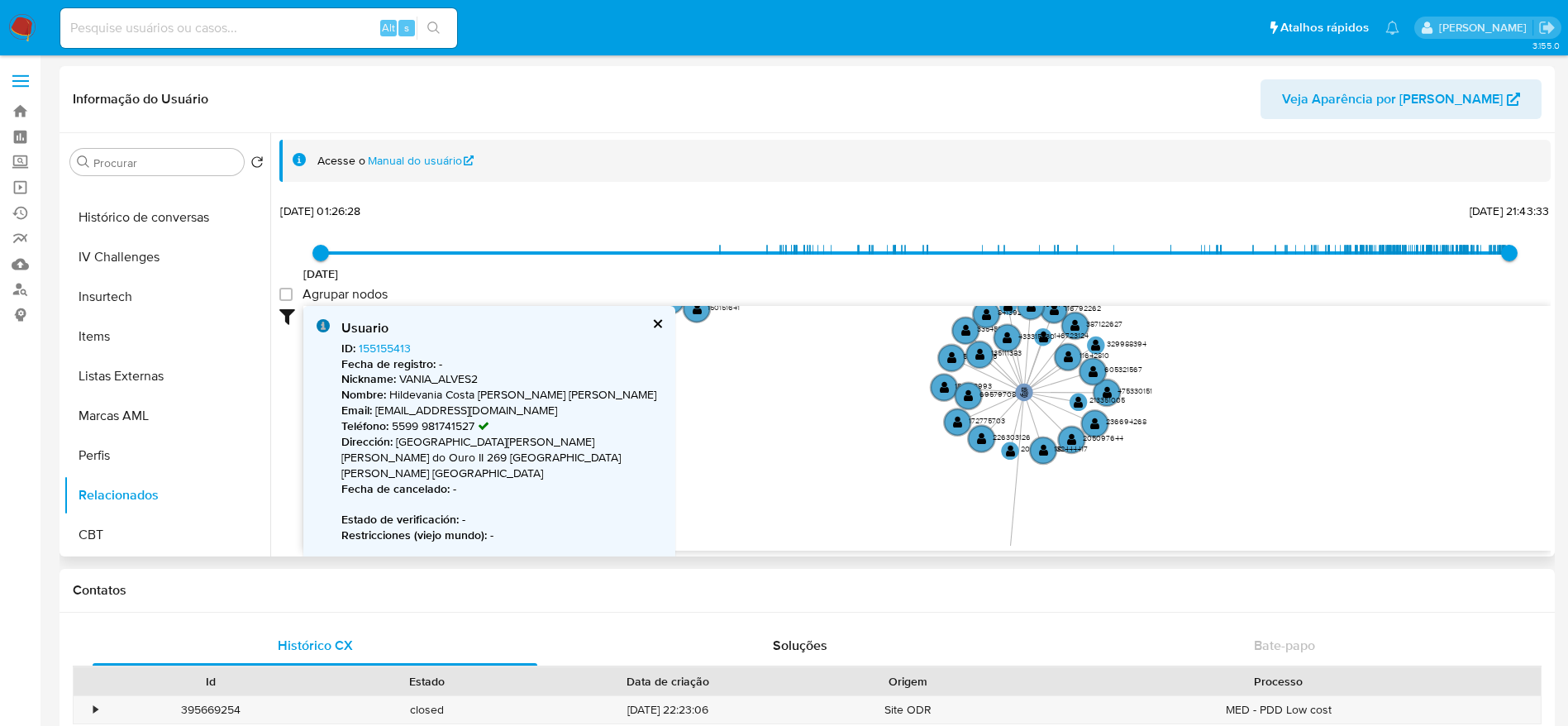
drag, startPoint x: 1071, startPoint y: 376, endPoint x: 1081, endPoint y: 507, distance: 131.4
click at [1081, 507] on icon "phone-dabcb0162ee3e2863659a1ad279387ef  user-292682056  292682056 person-d77c…" at bounding box center [927, 426] width 1247 height 240
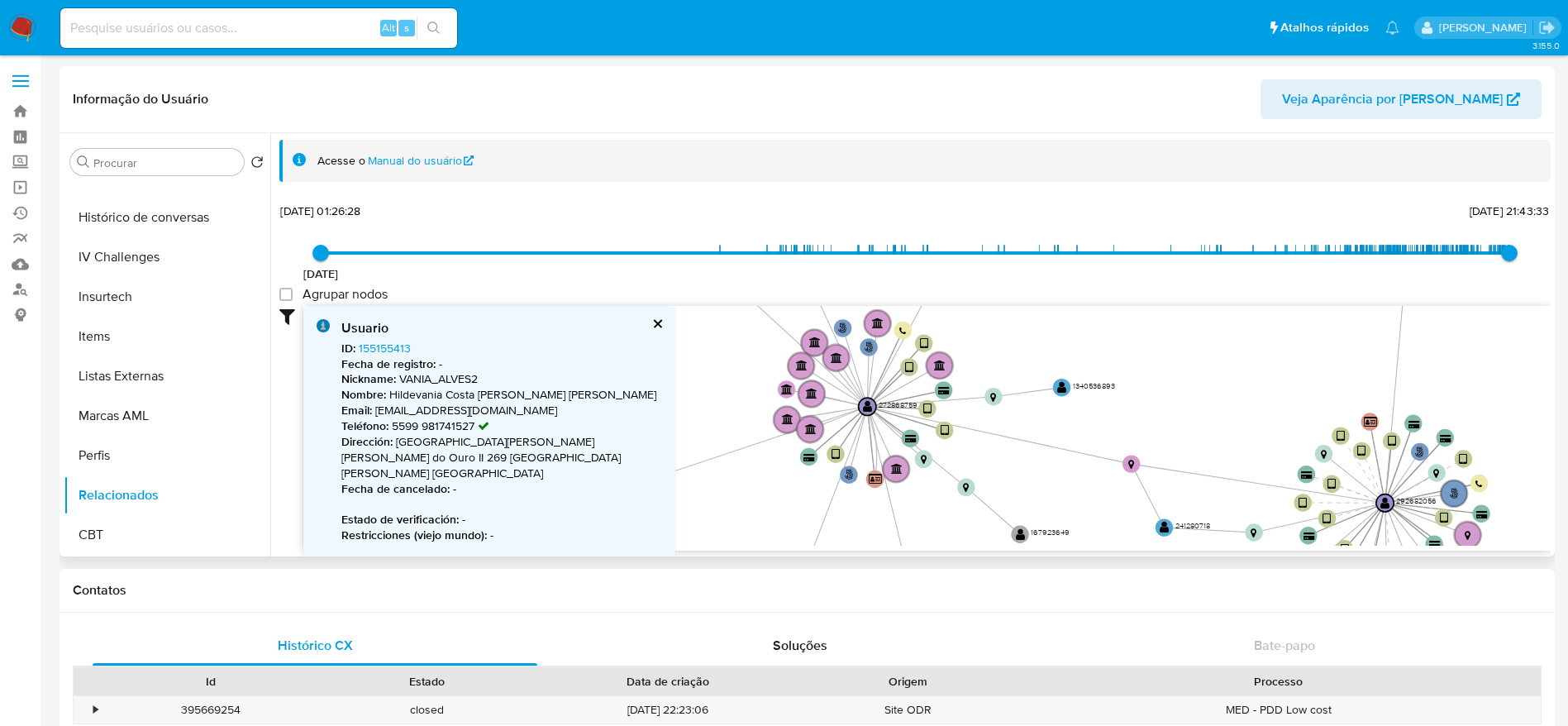
drag, startPoint x: 879, startPoint y: 463, endPoint x: 1266, endPoint y: 272, distance: 431.6
click at [1266, 272] on div "22/11/2018 22/11/2018, 01:26:28 19/08/2025, 21:43:33 Agrupar nodos Filtros Conf…" at bounding box center [915, 375] width 1272 height 351
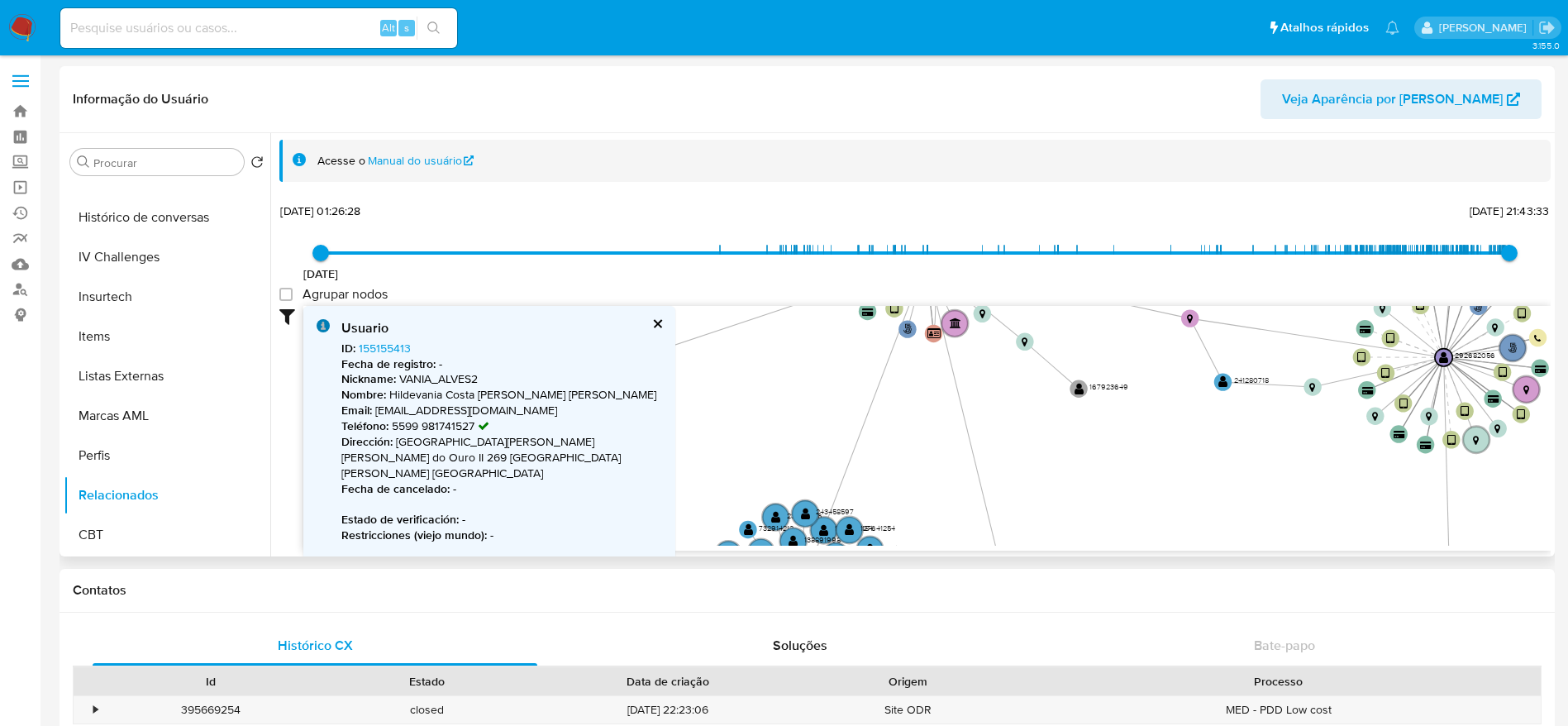
drag, startPoint x: 1199, startPoint y: 400, endPoint x: 1257, endPoint y: 252, distance: 159.0
click at [1257, 252] on div "22/11/2018 22/11/2018, 01:26:28 19/08/2025, 21:43:33 Agrupar nodos Filtros Conf…" at bounding box center [915, 375] width 1272 height 351
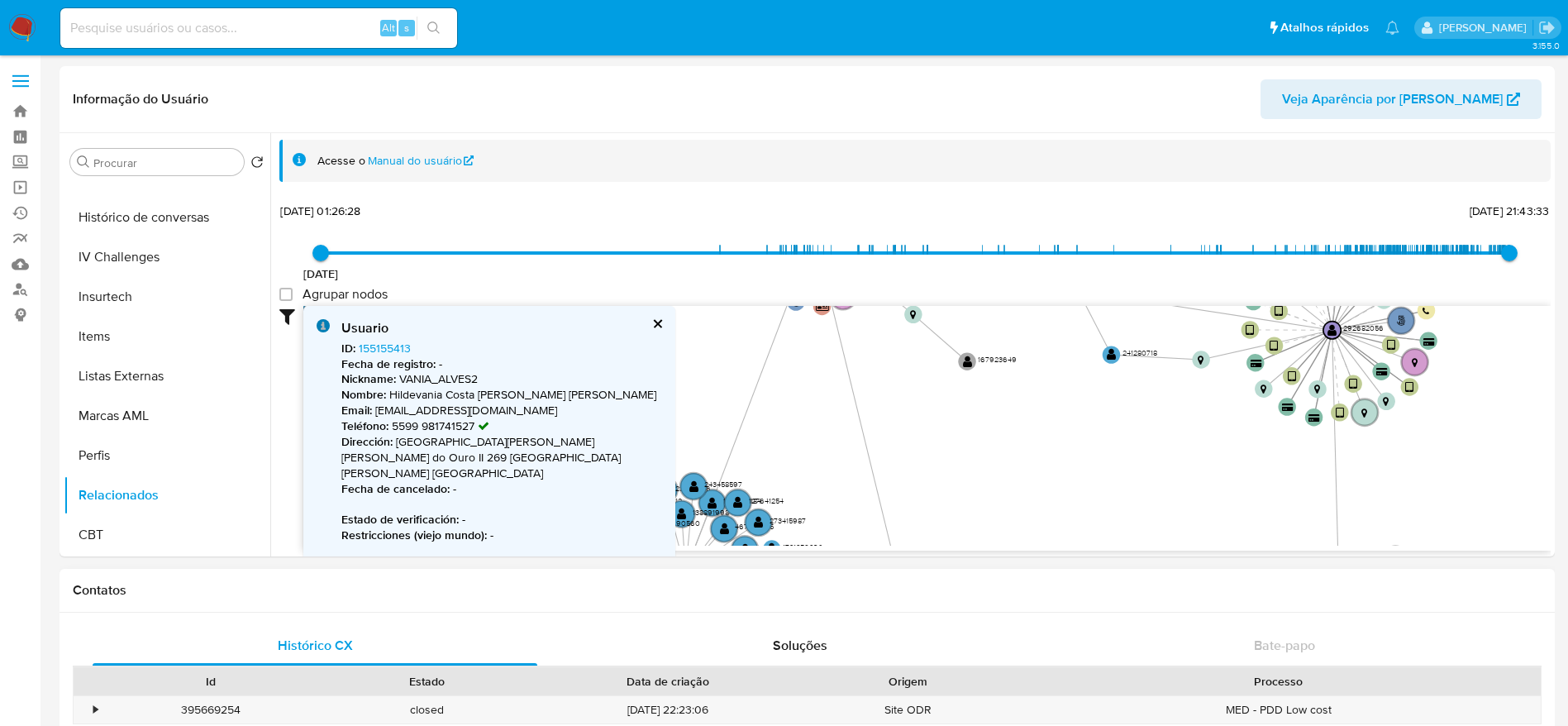
drag, startPoint x: 1172, startPoint y: 510, endPoint x: 1022, endPoint y: 573, distance: 162.7
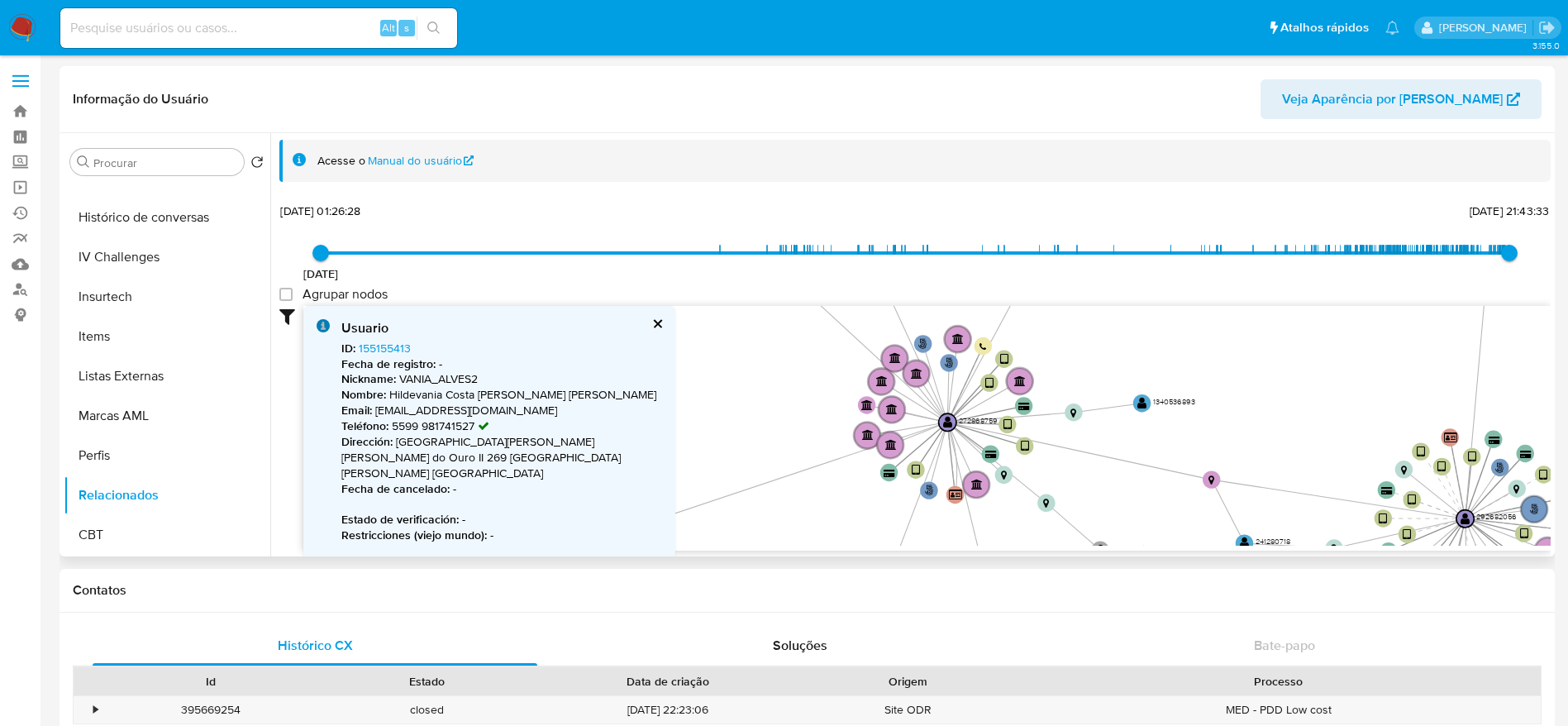
drag, startPoint x: 965, startPoint y: 394, endPoint x: 1138, endPoint y: 520, distance: 214.0
click at [1138, 520] on icon "phone-dabcb0162ee3e2863659a1ad279387ef  user-292682056  292682056 person-d77c…" at bounding box center [927, 426] width 1247 height 240
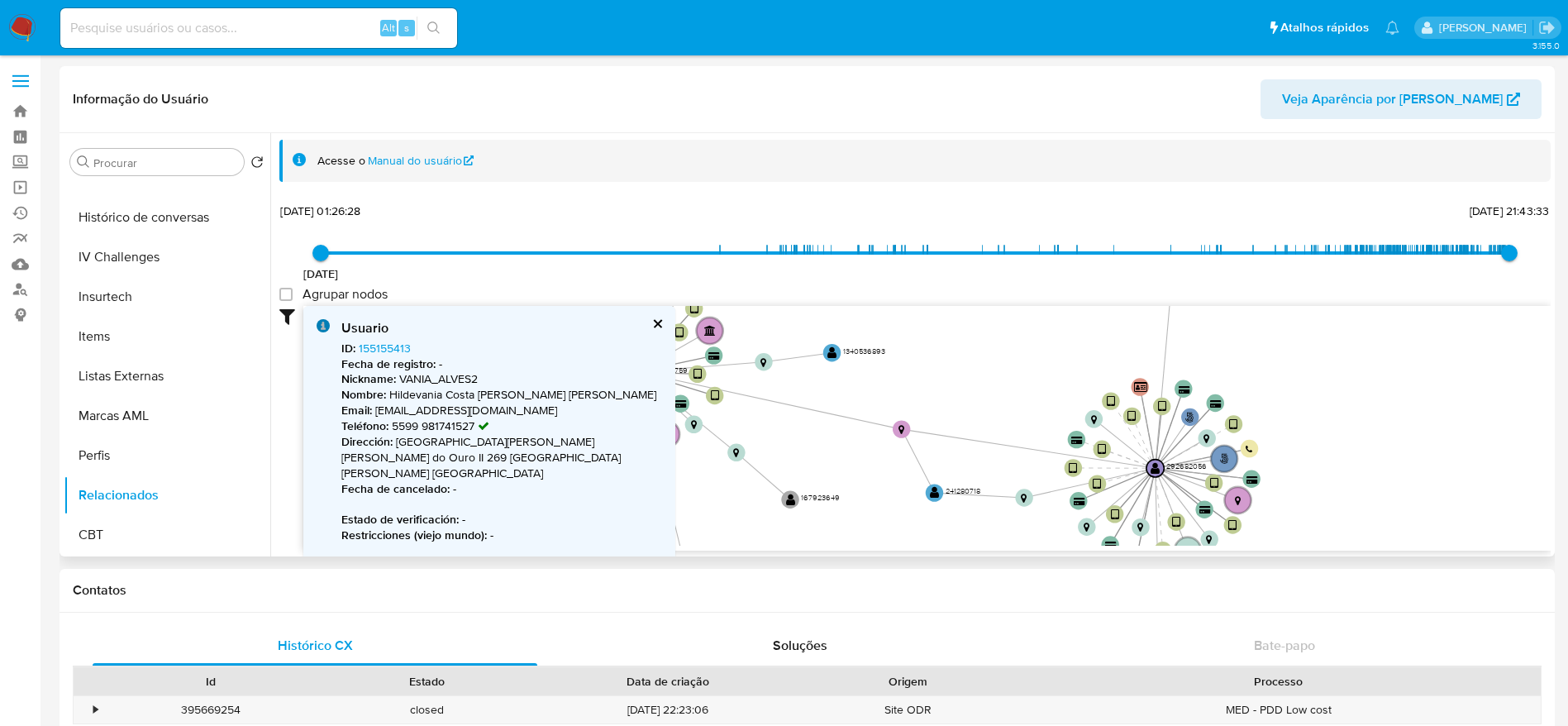
drag, startPoint x: 1316, startPoint y: 390, endPoint x: 1005, endPoint y: 341, distance: 314.8
click at [1005, 341] on icon "phone-dabcb0162ee3e2863659a1ad279387ef  user-292682056  292682056 person-d77c…" at bounding box center [927, 426] width 1247 height 240
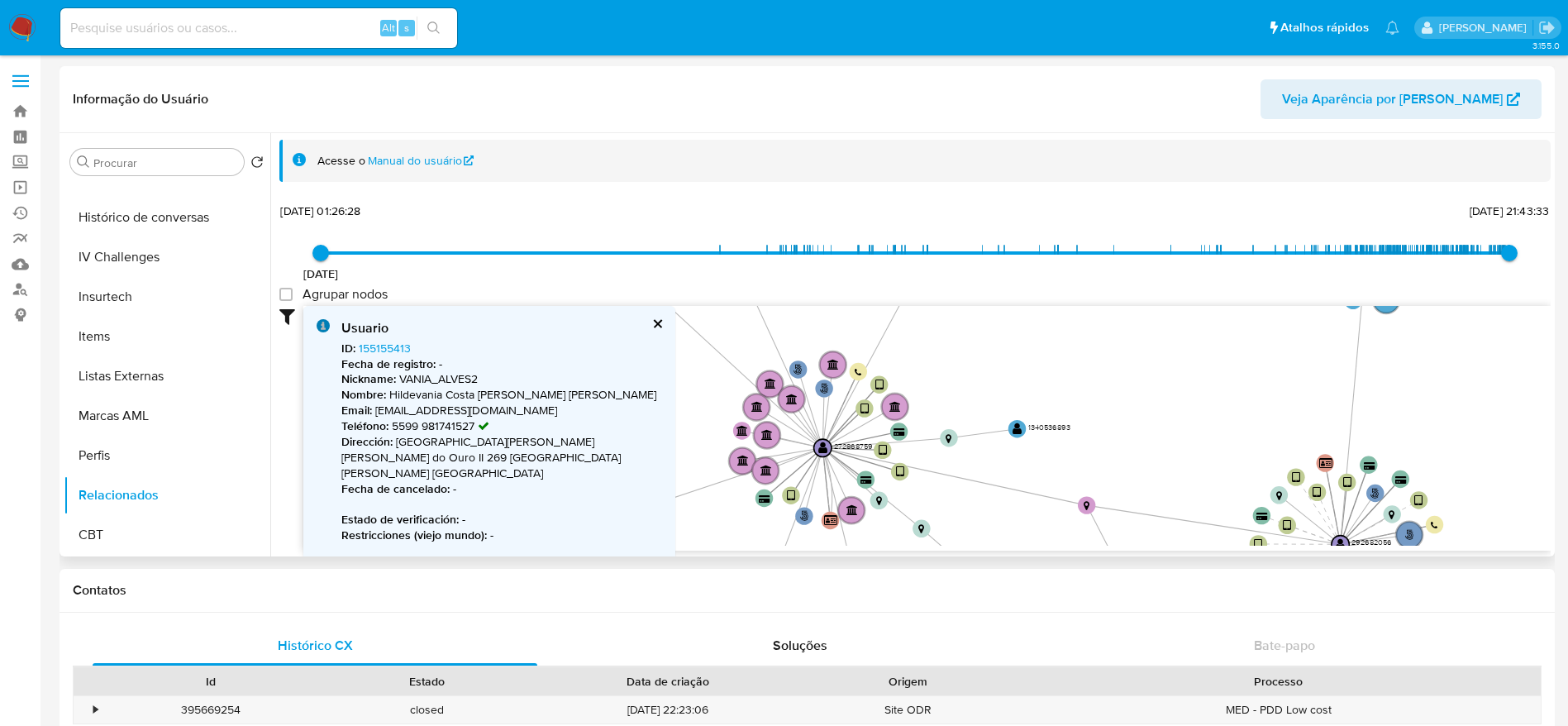
drag, startPoint x: 963, startPoint y: 354, endPoint x: 1148, endPoint y: 430, distance: 200.0
click at [1148, 430] on icon "phone-dabcb0162ee3e2863659a1ad279387ef  user-292682056  292682056 person-d77c…" at bounding box center [927, 426] width 1247 height 240
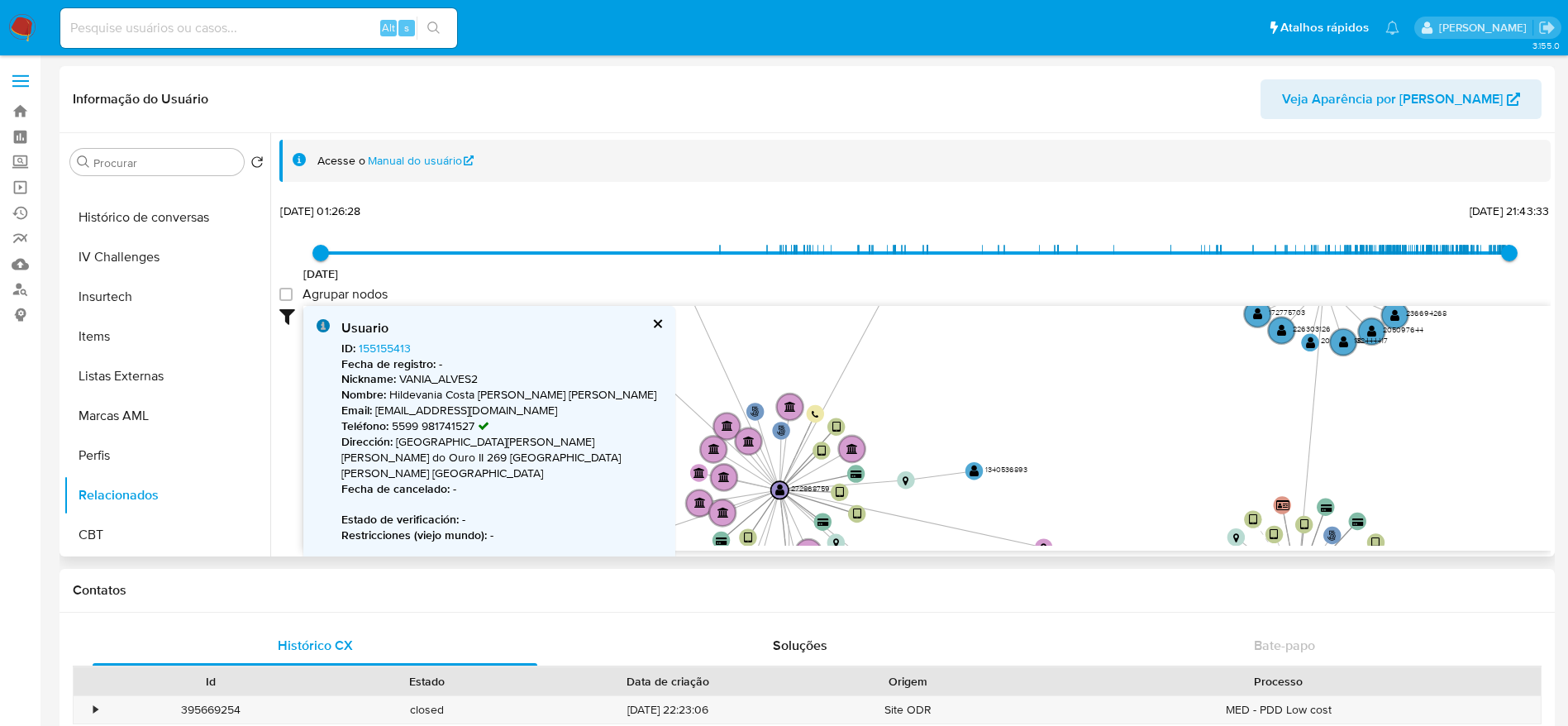
drag, startPoint x: 1160, startPoint y: 411, endPoint x: 1118, endPoint y: 453, distance: 59.4
click at [1118, 453] on icon "phone-dabcb0162ee3e2863659a1ad279387ef  user-292682056  292682056 person-d77c…" at bounding box center [927, 426] width 1247 height 240
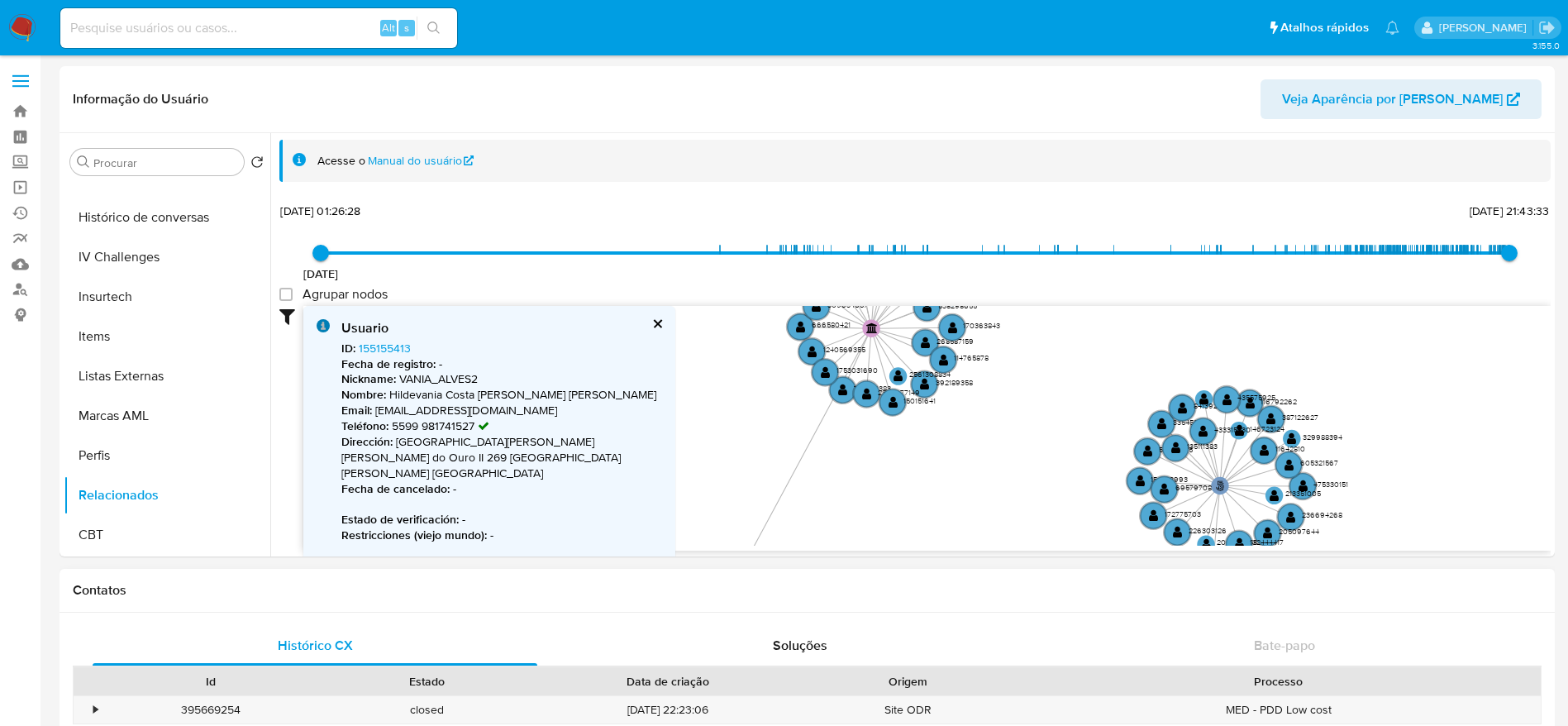
drag, startPoint x: 1069, startPoint y: 399, endPoint x: 962, endPoint y: 590, distance: 218.9
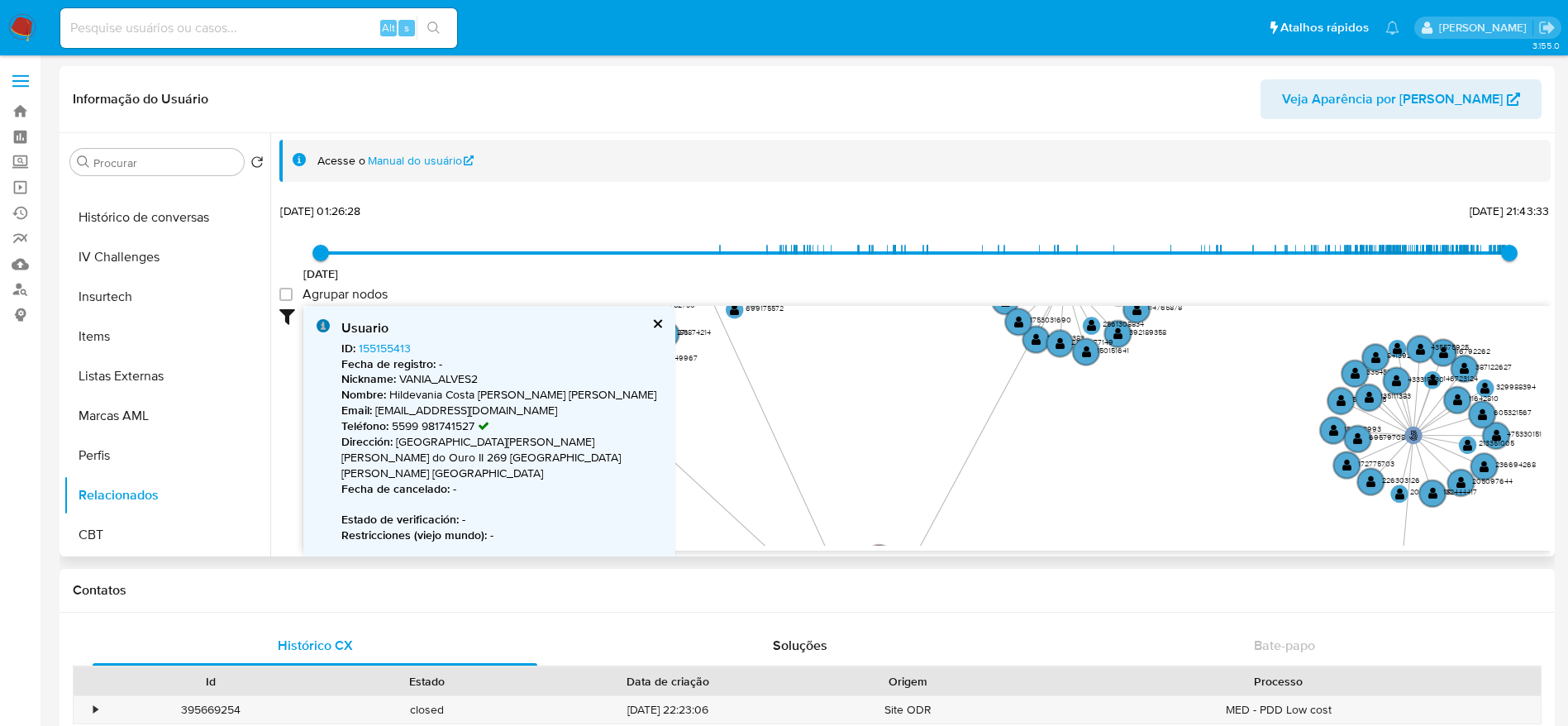
drag, startPoint x: 1034, startPoint y: 319, endPoint x: 1230, endPoint y: 272, distance: 201.6
click at [1230, 272] on div "22/11/2018 22/11/2018, 01:26:28 19/08/2025, 21:43:33 Agrupar nodos Filtros Conf…" at bounding box center [915, 375] width 1272 height 351
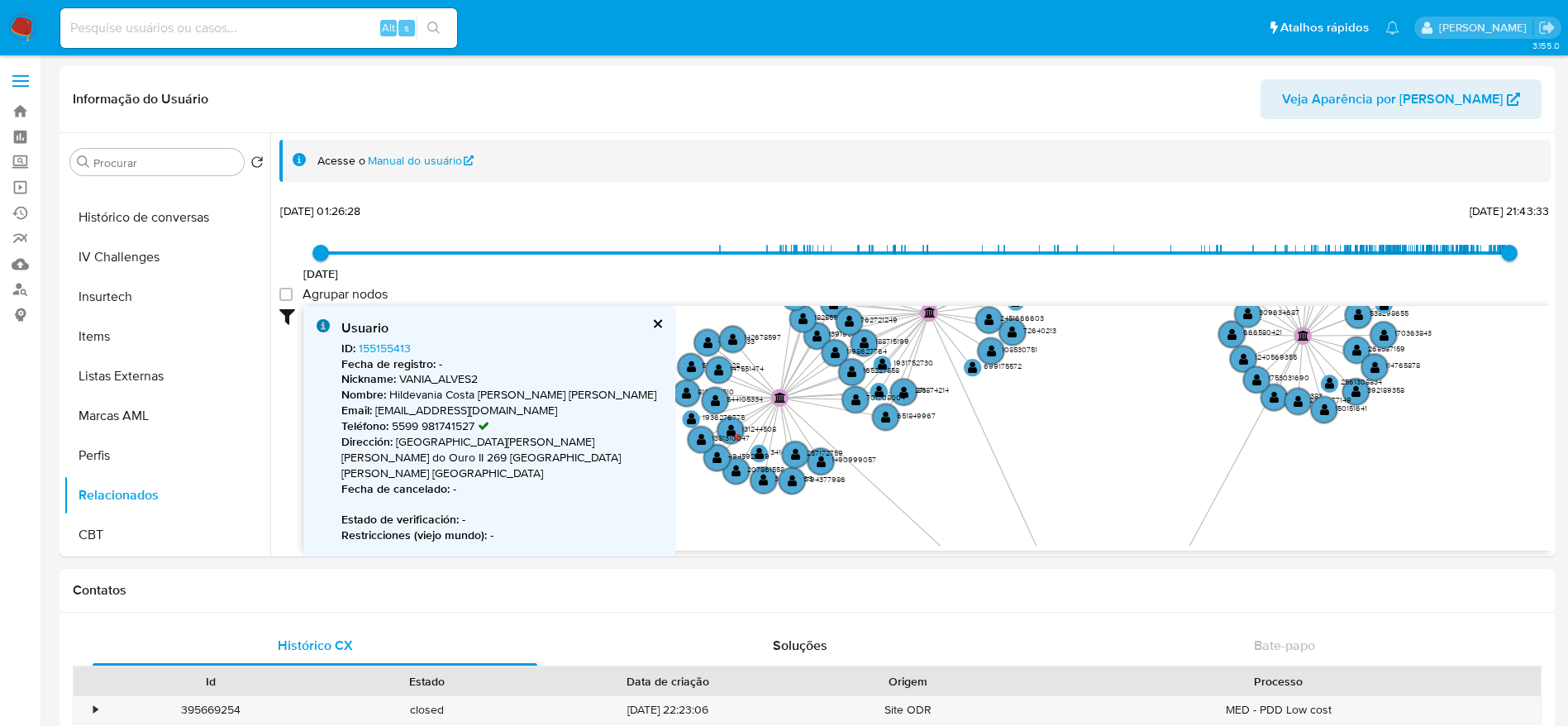
drag, startPoint x: 1052, startPoint y: 504, endPoint x: 1290, endPoint y: 561, distance: 244.7
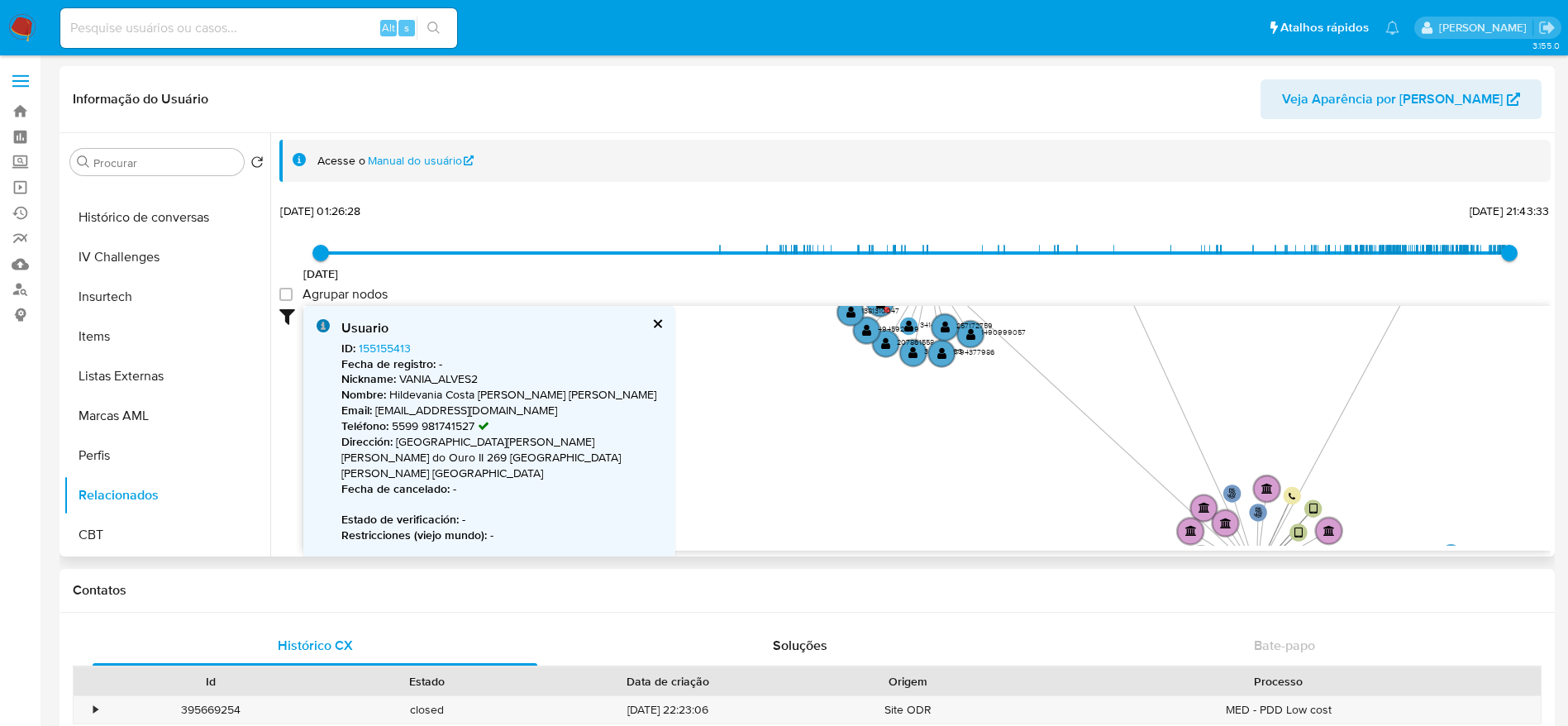
drag, startPoint x: 1117, startPoint y: 490, endPoint x: 1296, endPoint y: 294, distance: 265.4
click at [1296, 294] on div "22/11/2018 22/11/2018, 01:26:28 19/08/2025, 21:43:33 Agrupar nodos Filtros Conf…" at bounding box center [915, 375] width 1272 height 351
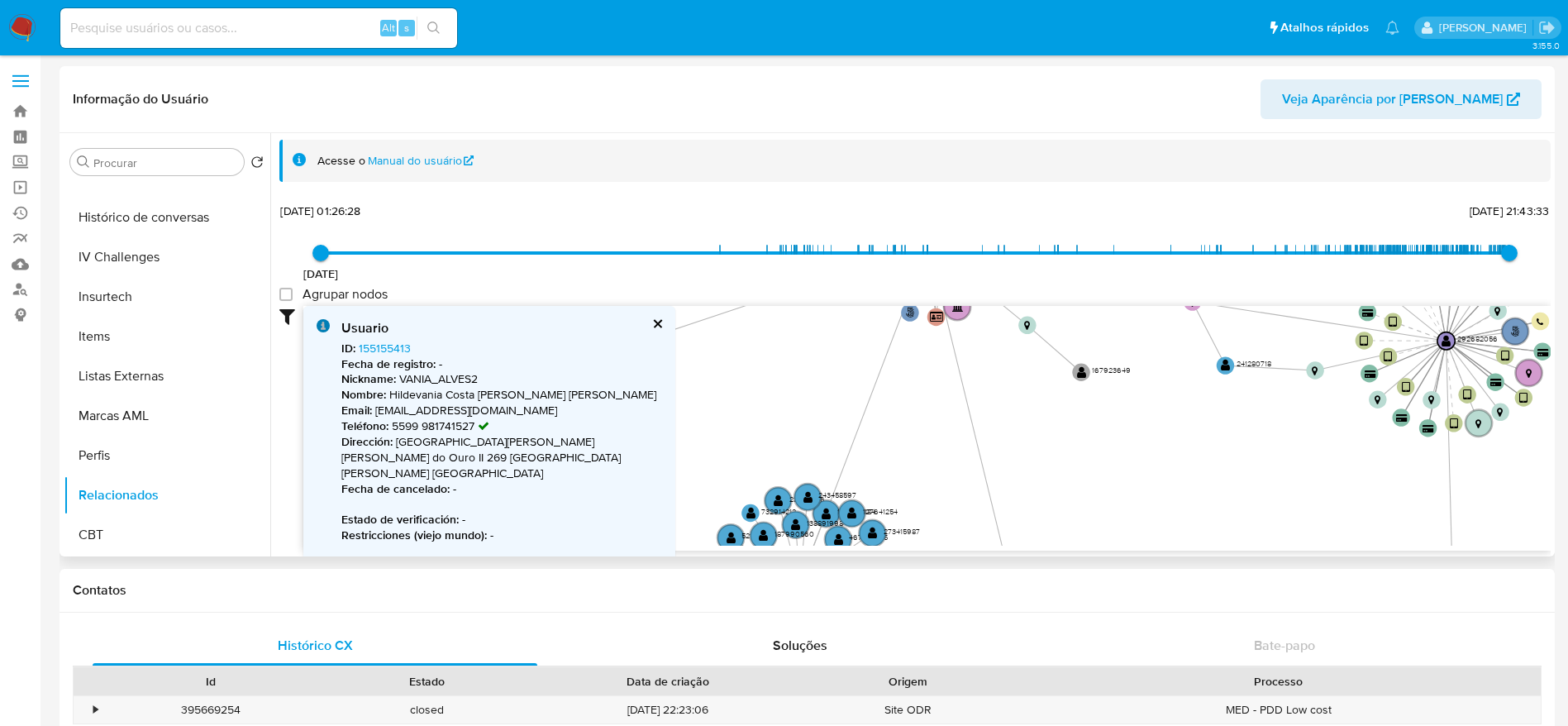
drag, startPoint x: 1061, startPoint y: 527, endPoint x: 704, endPoint y: 269, distance: 440.5
click at [704, 269] on div "22/11/2018 22/11/2018, 01:26:28 19/08/2025, 21:43:33 Agrupar nodos Filtros Conf…" at bounding box center [915, 375] width 1272 height 351
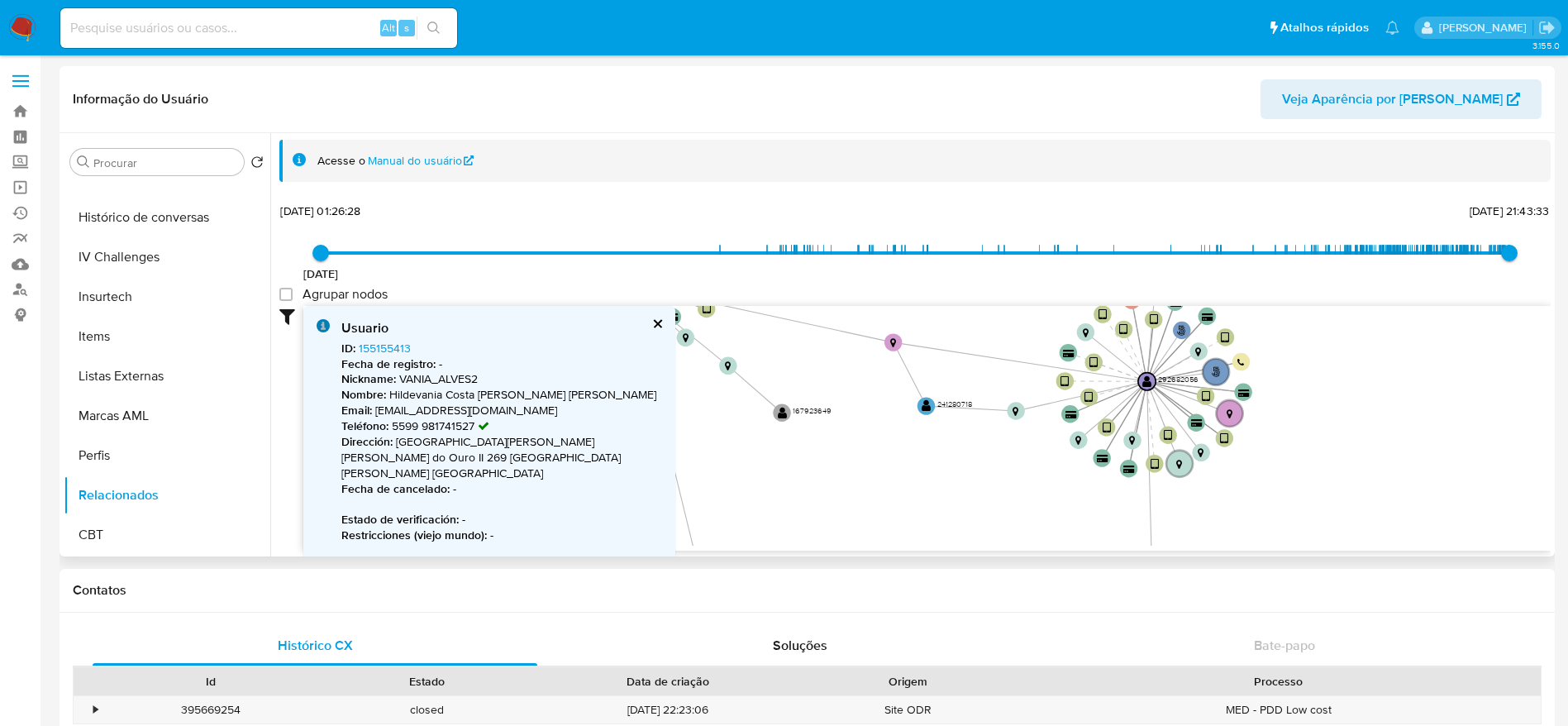
drag, startPoint x: 1310, startPoint y: 479, endPoint x: 1010, endPoint y: 521, distance: 302.9
click at [1010, 521] on icon "phone-dabcb0162ee3e2863659a1ad279387ef  user-292682056  292682056 person-d77c…" at bounding box center [927, 426] width 1247 height 240
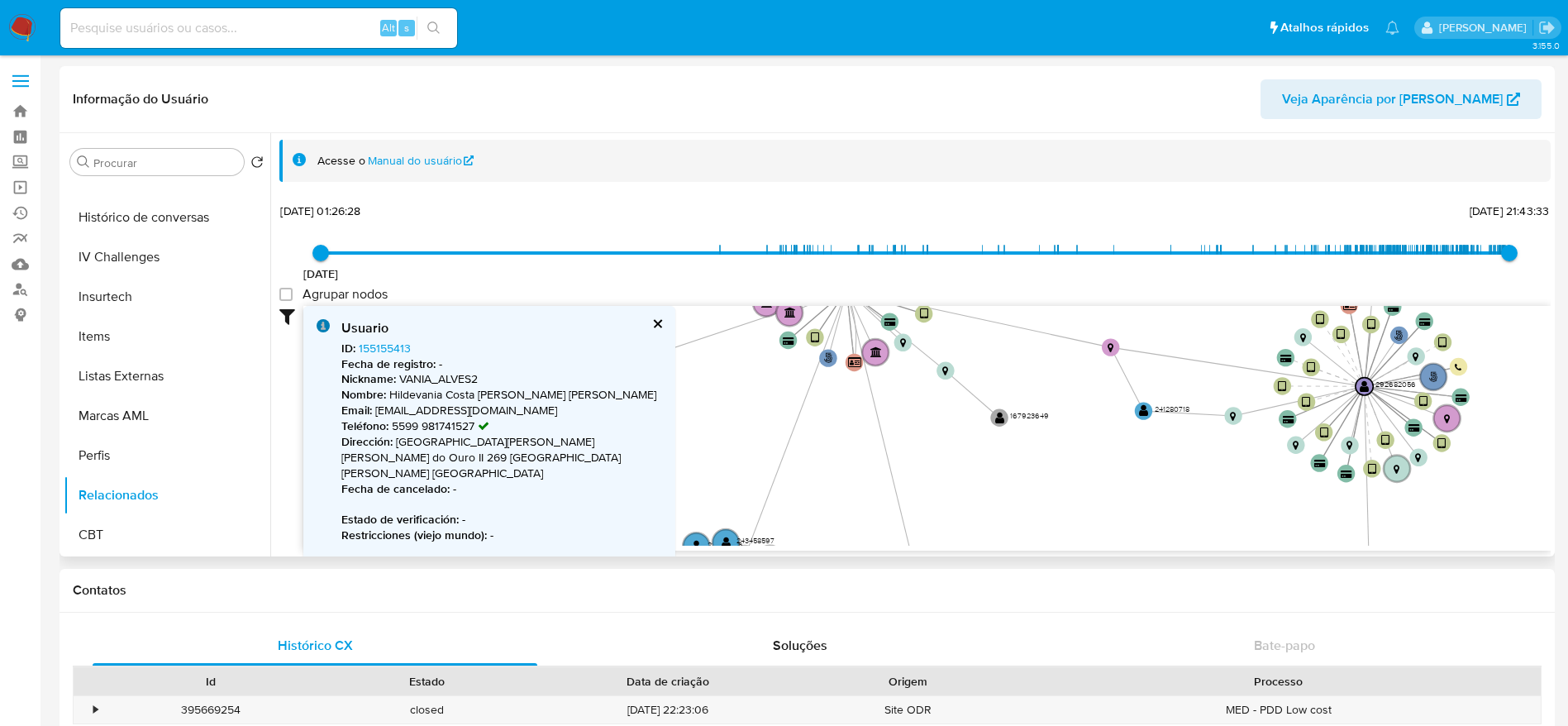
drag, startPoint x: 967, startPoint y: 319, endPoint x: 1186, endPoint y: 318, distance: 219.0
click at [1186, 318] on icon "phone-dabcb0162ee3e2863659a1ad279387ef  user-292682056  292682056 person-d77c…" at bounding box center [927, 426] width 1247 height 240
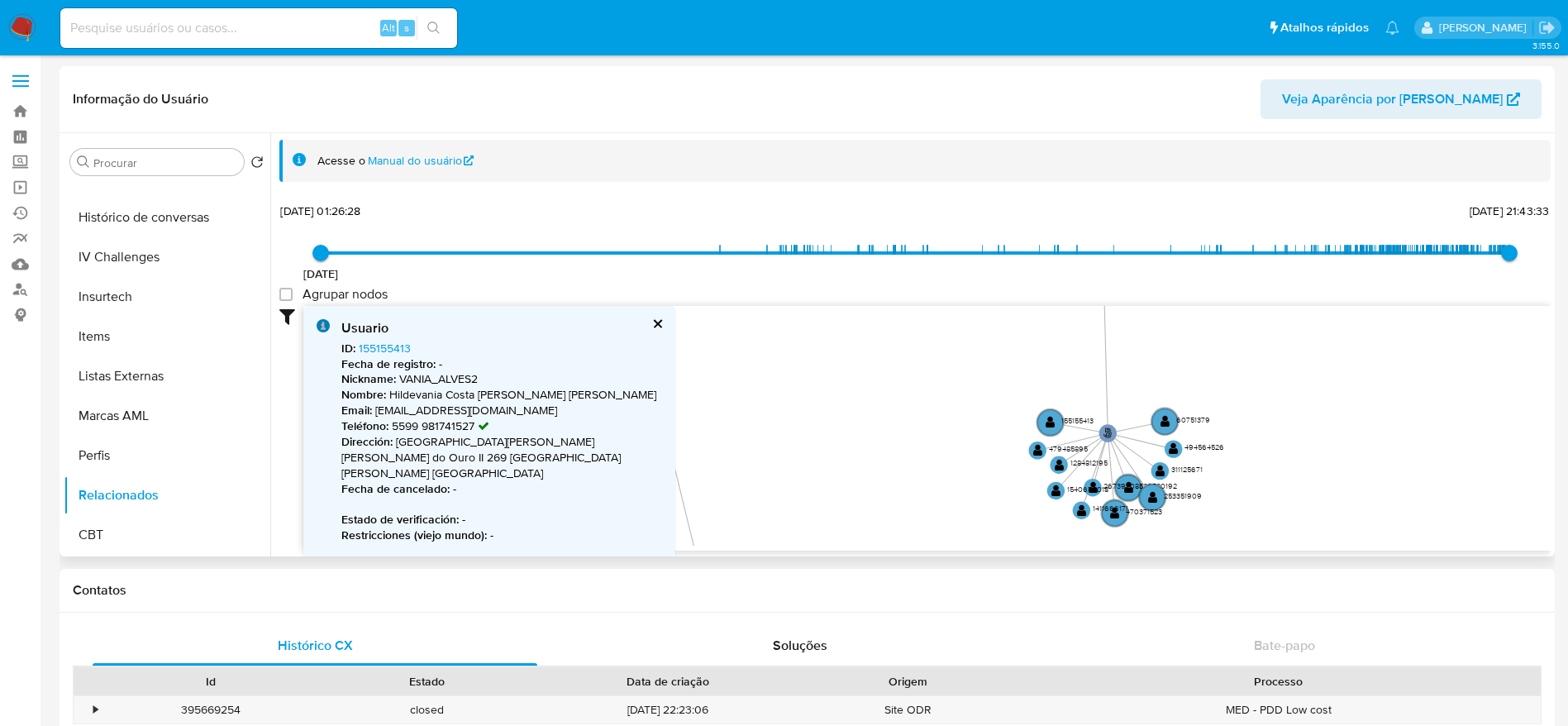
drag, startPoint x: 1118, startPoint y: 505, endPoint x: 855, endPoint y: 315, distance: 324.5
click at [855, 315] on icon "phone-dabcb0162ee3e2863659a1ad279387ef  user-292682056  292682056 person-d77c…" at bounding box center [927, 426] width 1247 height 240
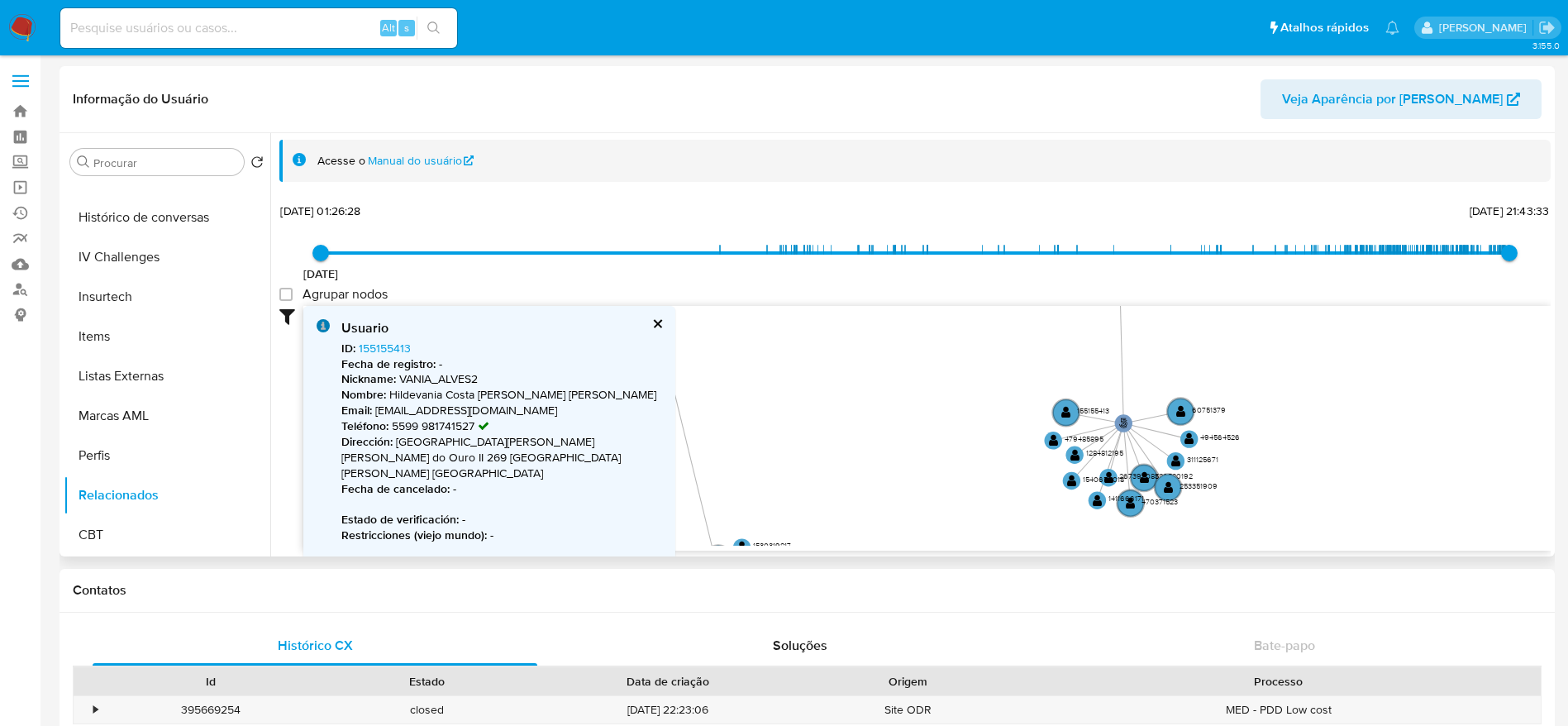
drag, startPoint x: 901, startPoint y: 369, endPoint x: 1076, endPoint y: 245, distance: 214.5
click at [1076, 245] on div "22/11/2018 22/11/2018, 01:26:28 19/08/2025, 21:43:33 Agrupar nodos Filtros Conf…" at bounding box center [915, 375] width 1272 height 351
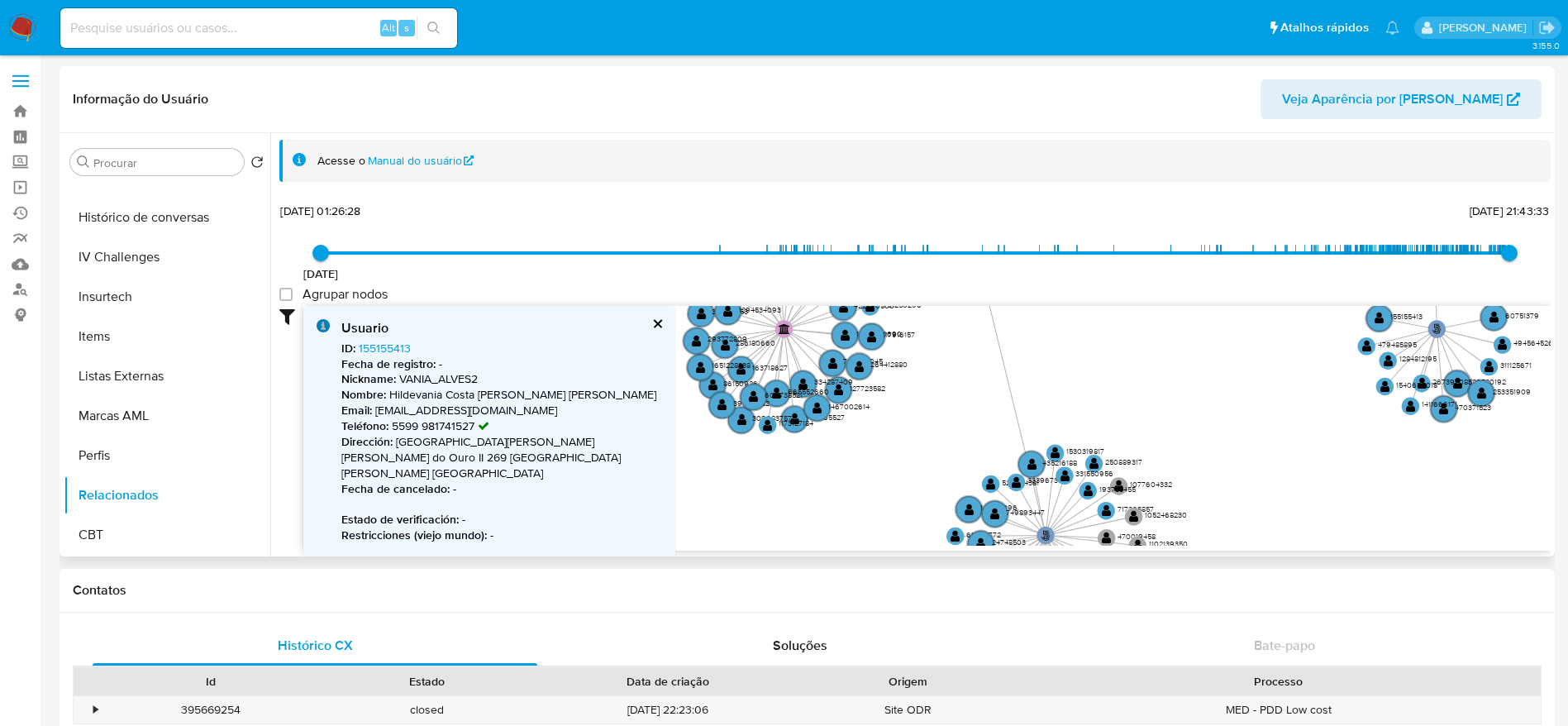
drag, startPoint x: 1041, startPoint y: 411, endPoint x: 1195, endPoint y: 512, distance: 184.2
click at [1195, 512] on icon "phone-dabcb0162ee3e2863659a1ad279387ef  user-292682056  292682056 person-d77c…" at bounding box center [927, 426] width 1247 height 240
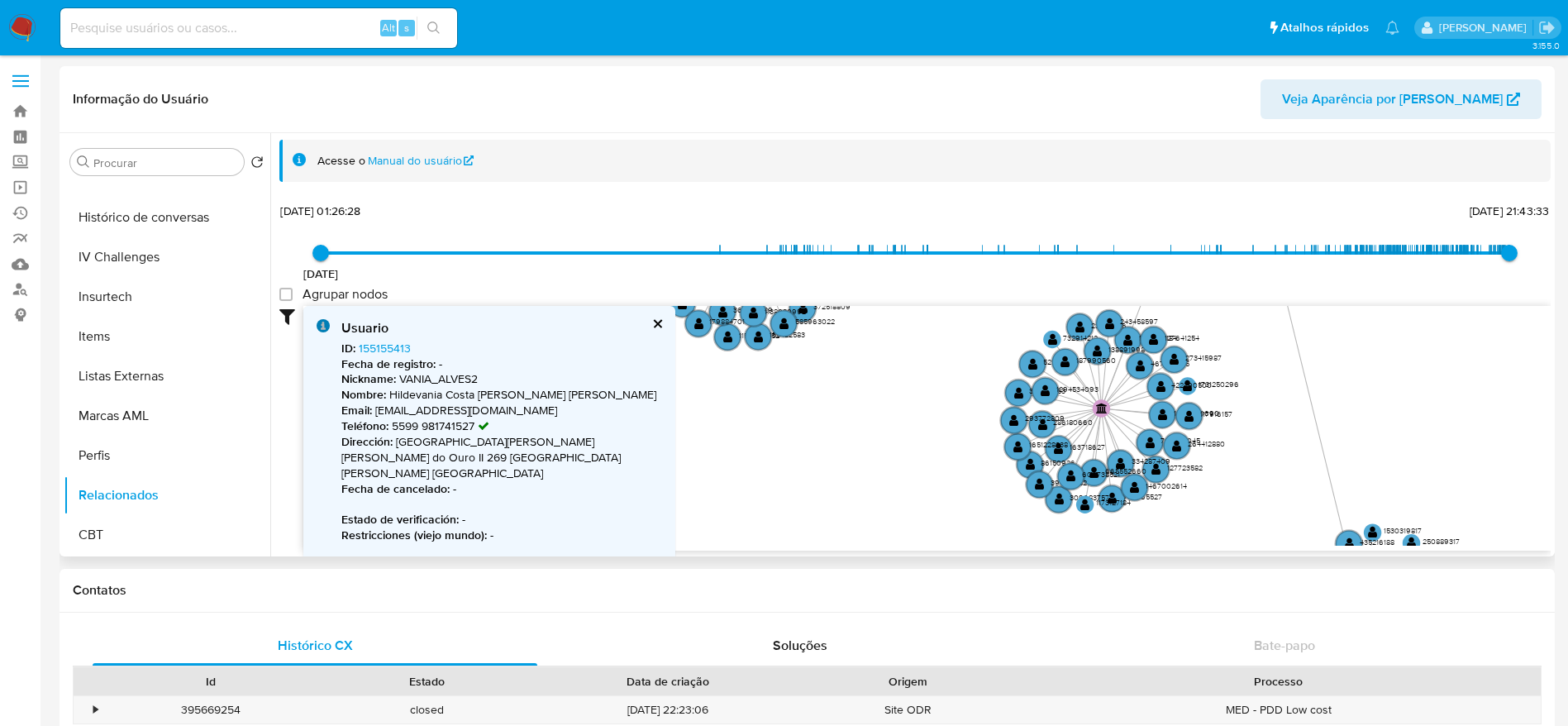
drag, startPoint x: 1049, startPoint y: 385, endPoint x: 1367, endPoint y: 385, distance: 318.0
click at [1367, 385] on icon "phone-dabcb0162ee3e2863659a1ad279387ef  user-292682056  292682056 person-d77c…" at bounding box center [927, 426] width 1247 height 240
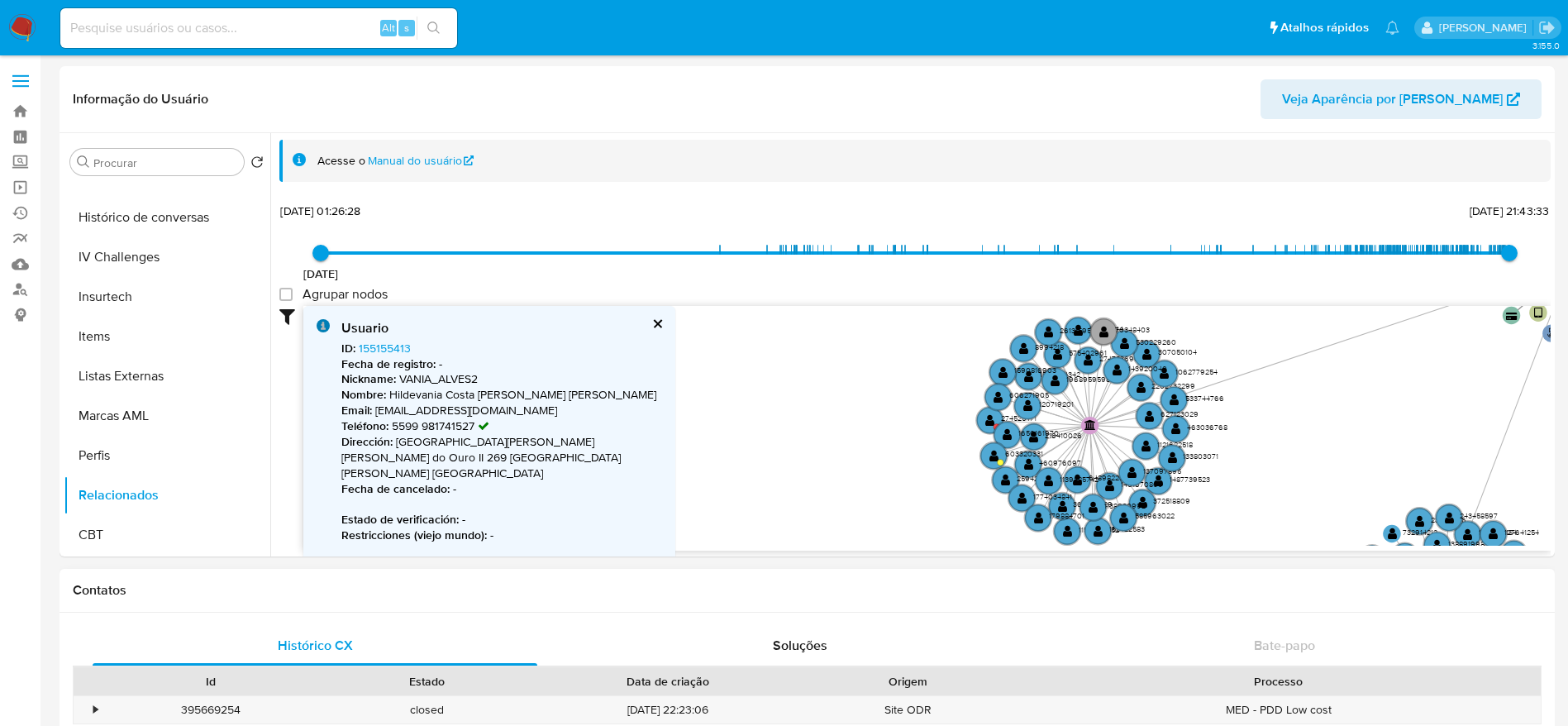
drag, startPoint x: 837, startPoint y: 385, endPoint x: 1178, endPoint y: 581, distance: 393.3
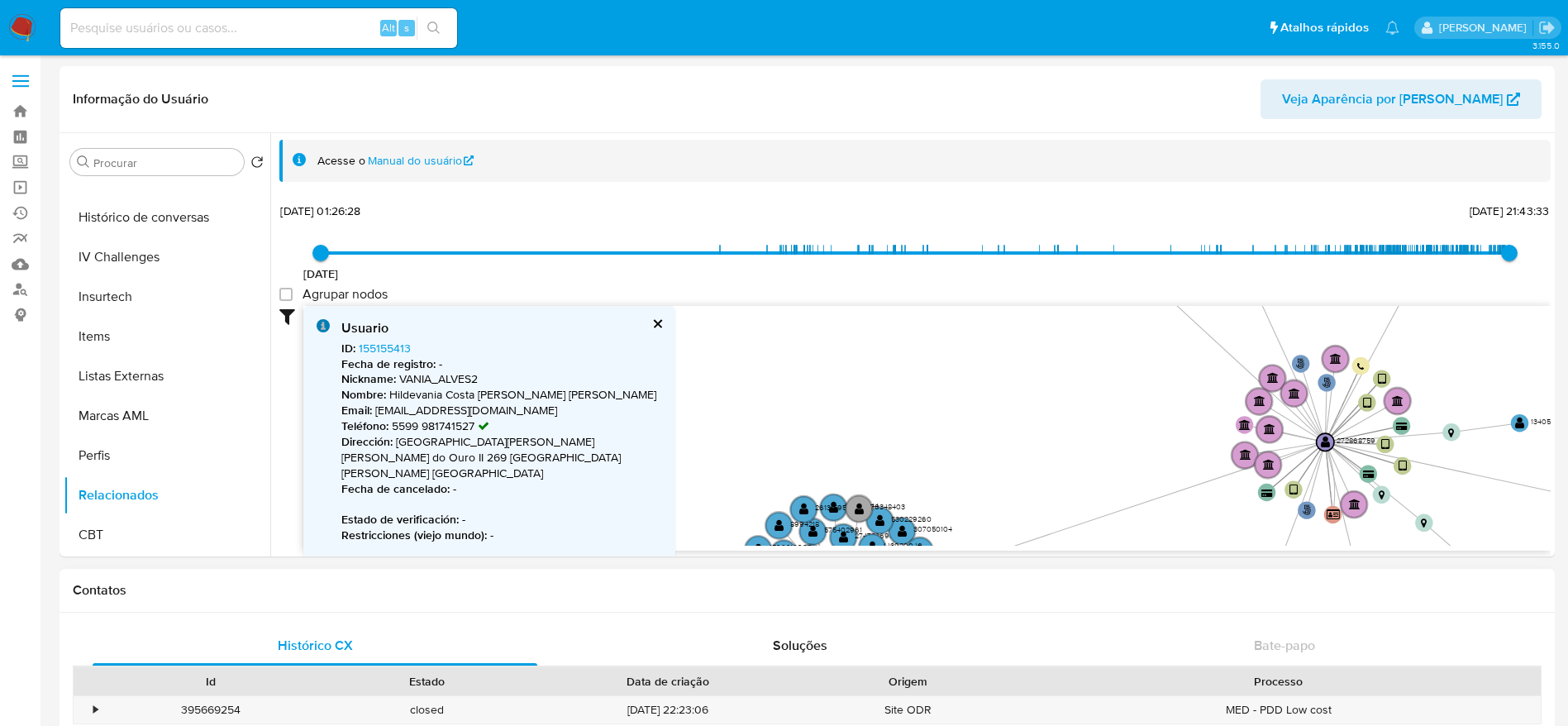
drag, startPoint x: 1304, startPoint y: 414, endPoint x: 1040, endPoint y: 604, distance: 325.3
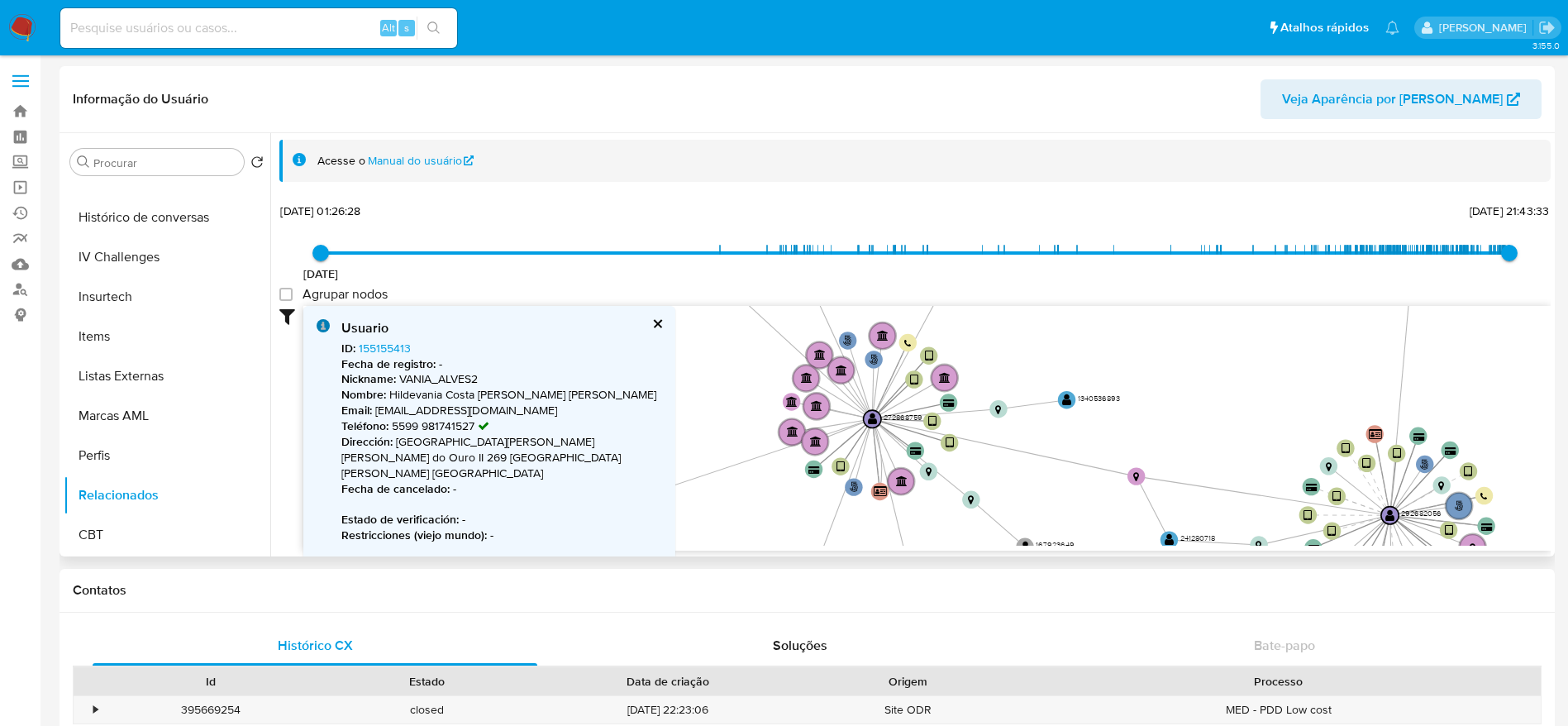
drag, startPoint x: 1049, startPoint y: 397, endPoint x: 616, endPoint y: 360, distance: 434.6
click at [616, 360] on div "Usuario ID : 155155413 Fecha de registro : - Nickname : VANIA_ALVES2 Nombre : H…" at bounding box center [927, 429] width 1247 height 245
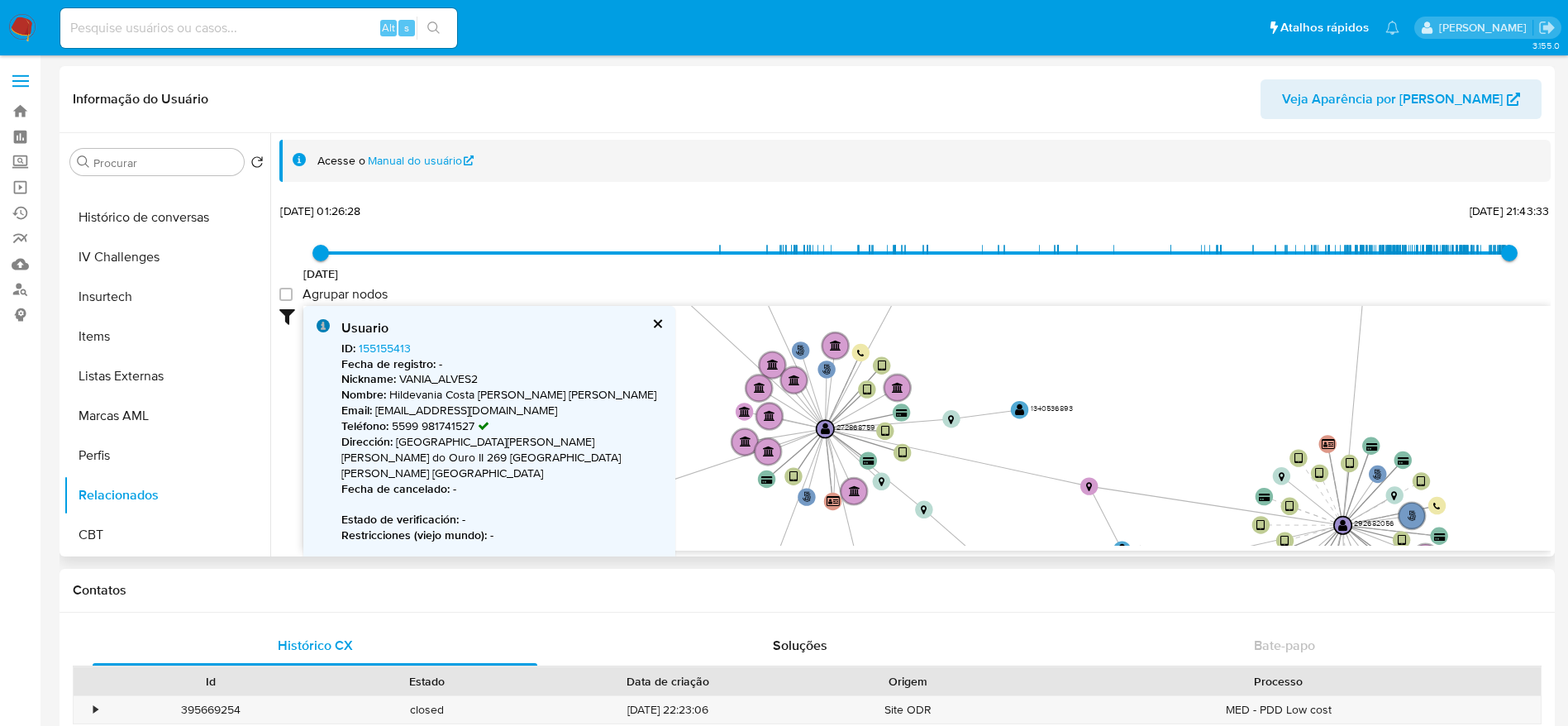
drag, startPoint x: 1211, startPoint y: 371, endPoint x: 1165, endPoint y: 381, distance: 47.1
click at [1165, 381] on icon "phone-dabcb0162ee3e2863659a1ad279387ef  user-292682056  292682056 person-d77c…" at bounding box center [927, 426] width 1247 height 240
click at [175, 461] on button "Perfis" at bounding box center [161, 454] width 194 height 39
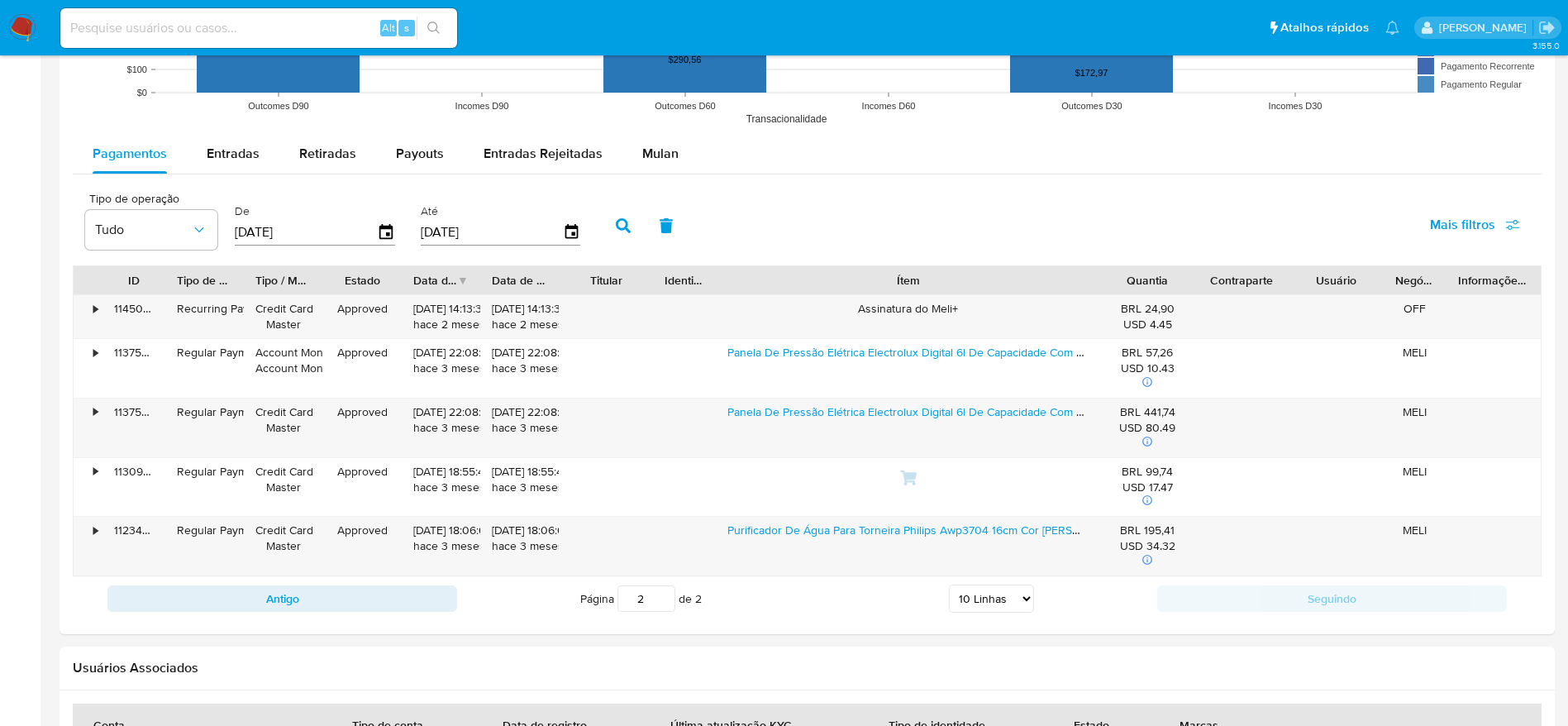
scroll to position [1536, 0]
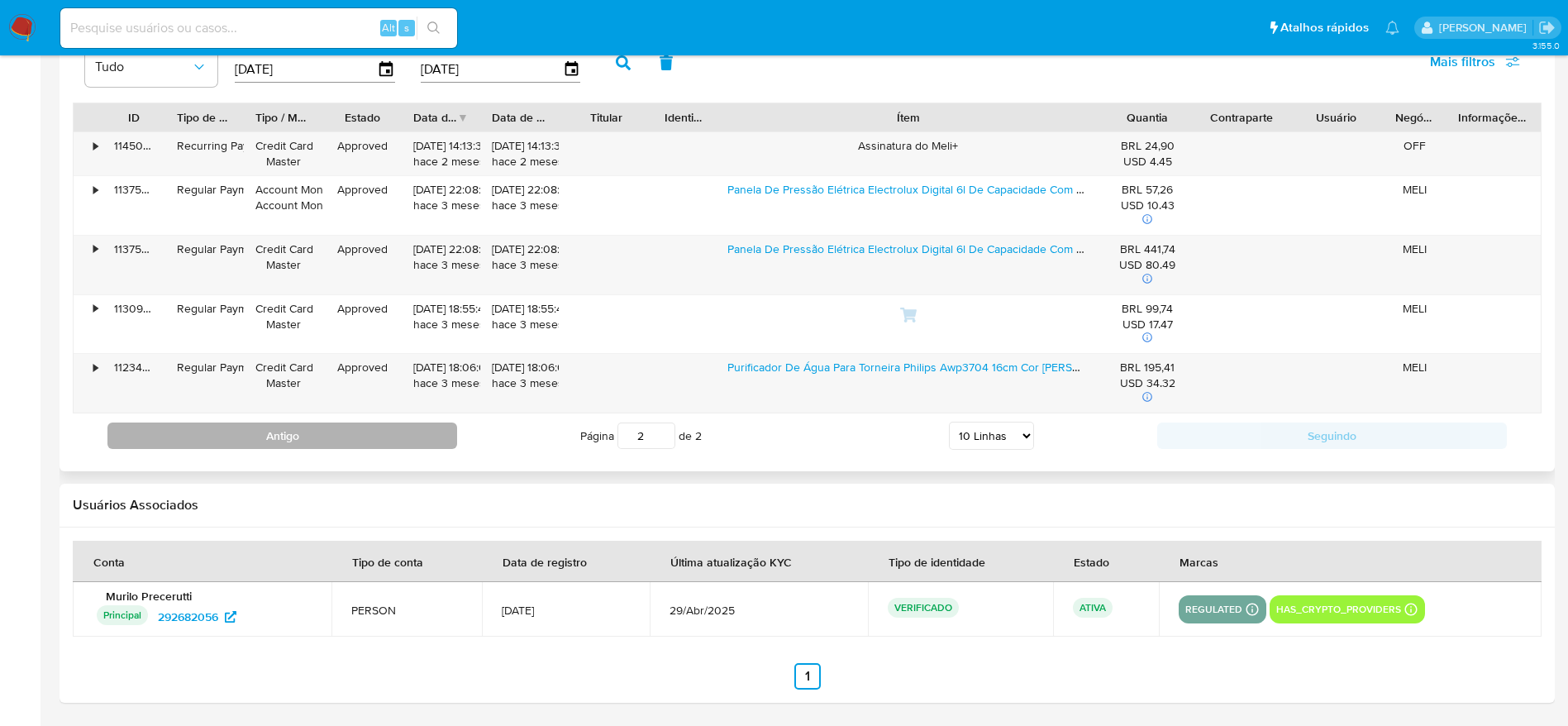
click at [406, 442] on button "Antigo" at bounding box center [283, 435] width 349 height 27
type input "1"
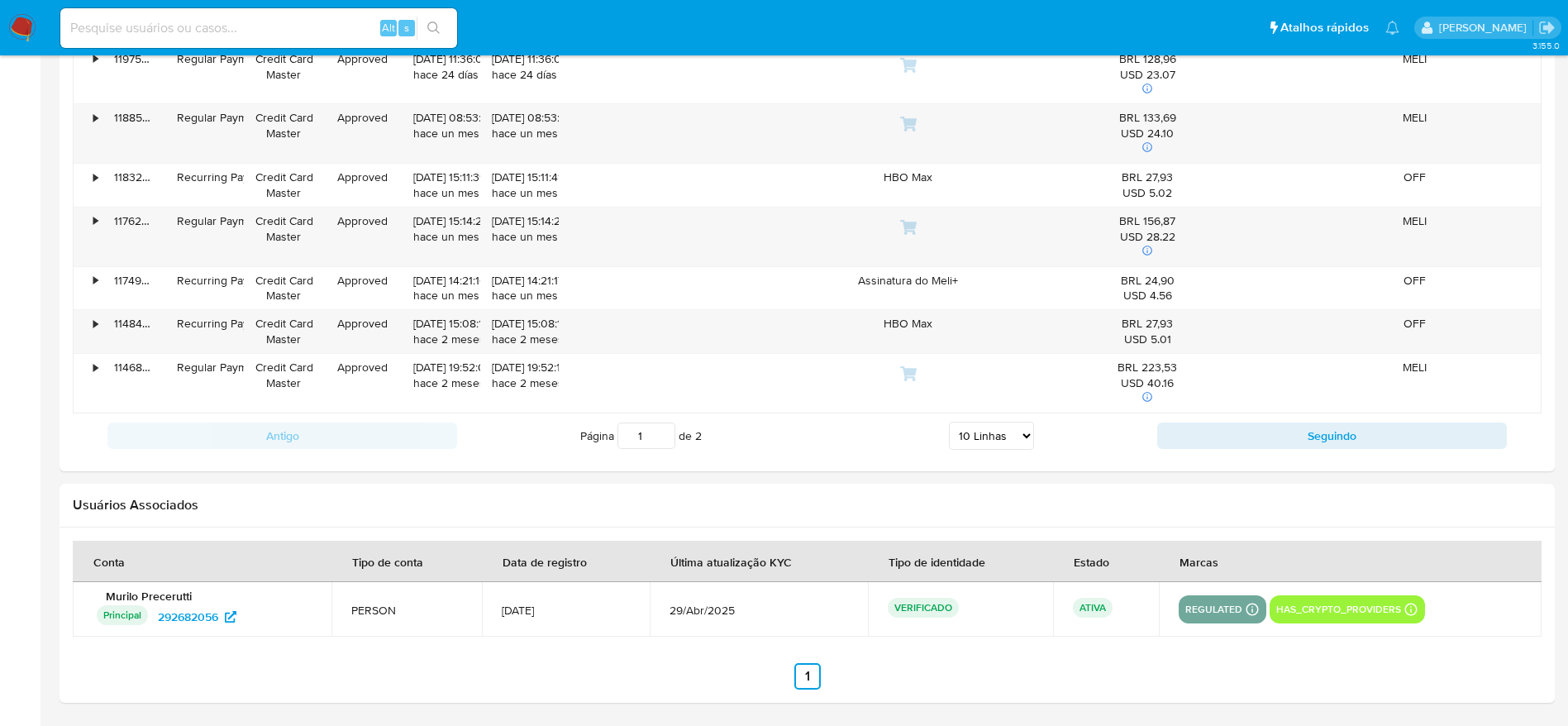
scroll to position [1274, 0]
